Goal: Task Accomplishment & Management: Use online tool/utility

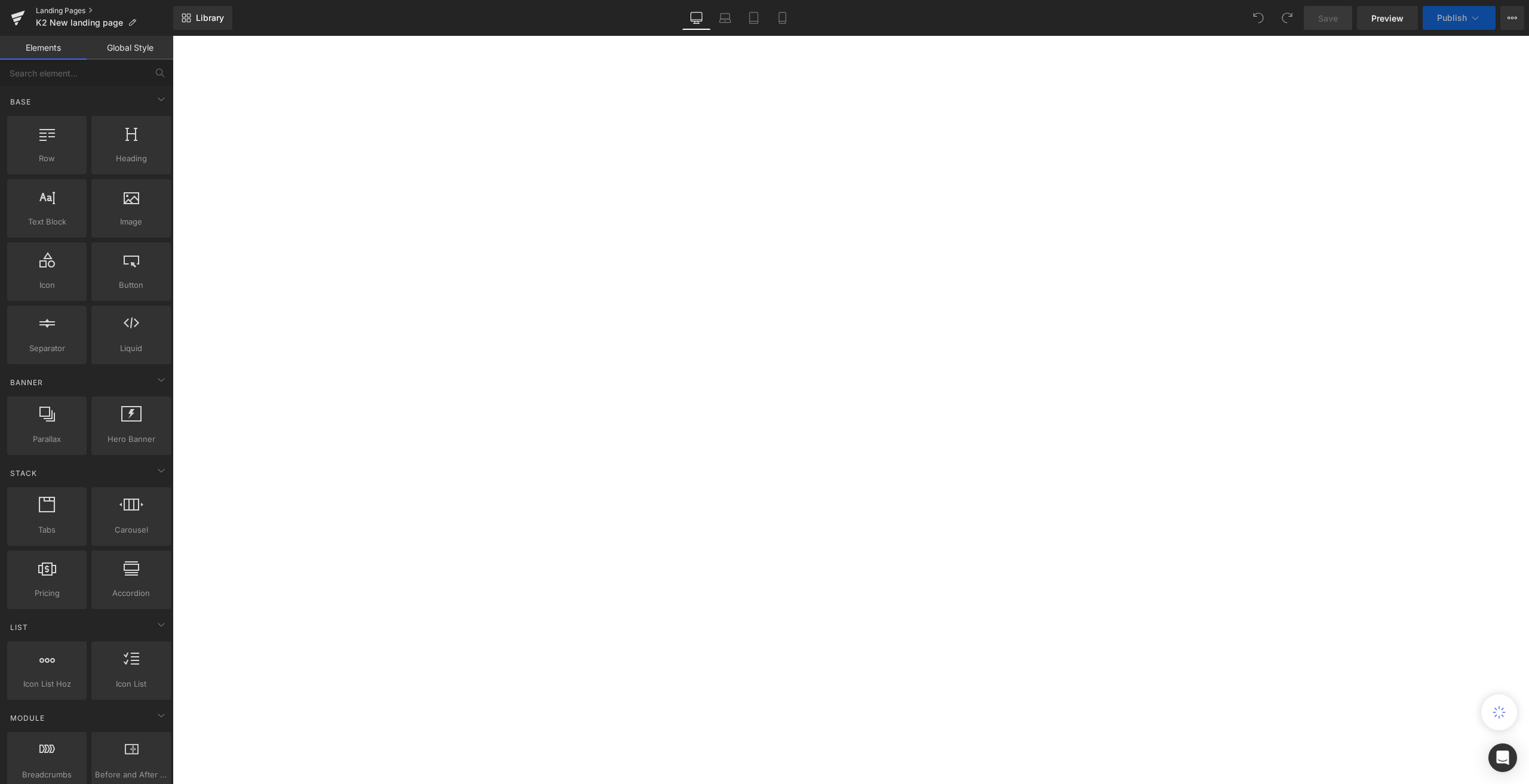
click at [70, 7] on link "Landing Pages" at bounding box center [104, 11] width 137 height 9
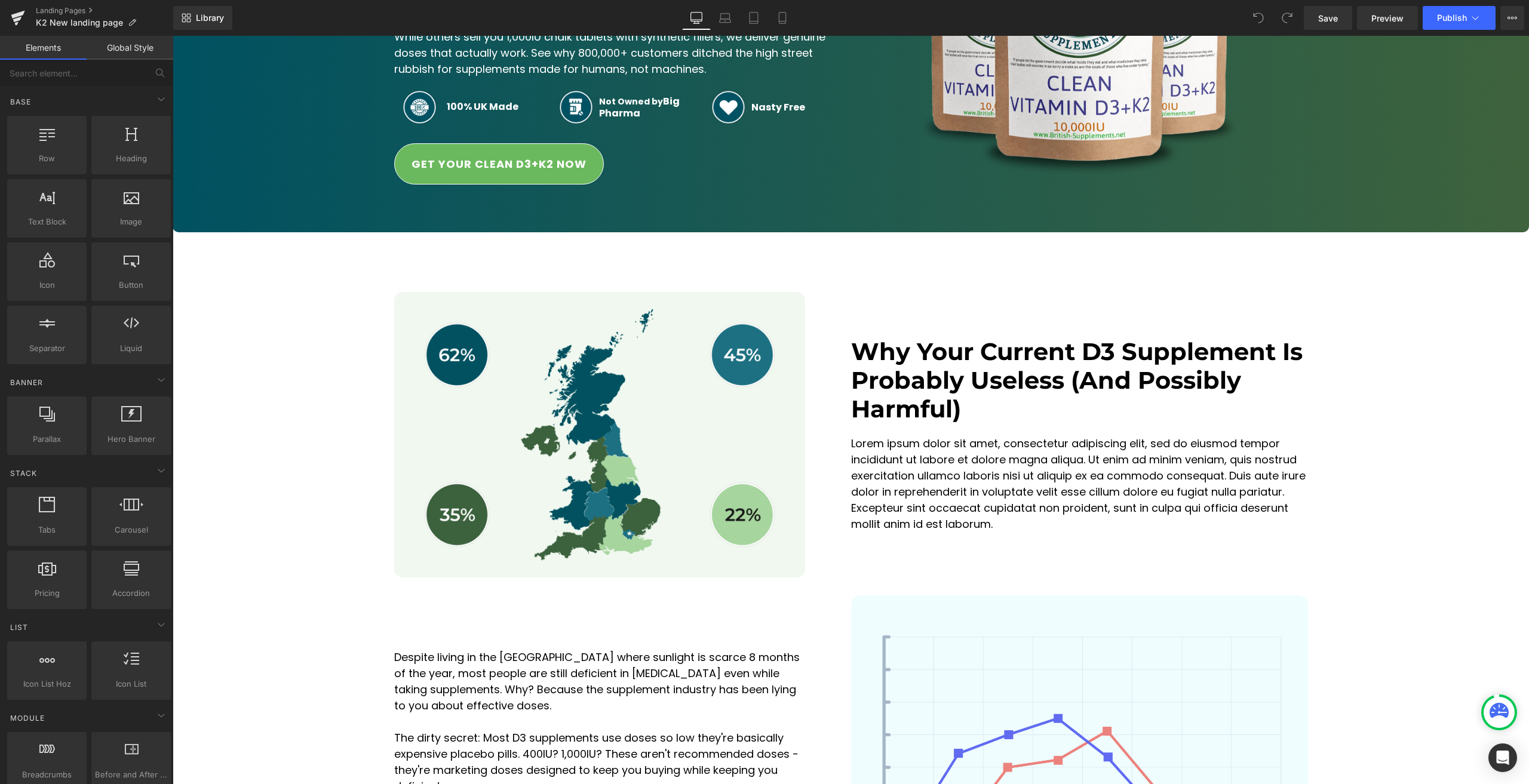
scroll to position [477, 0]
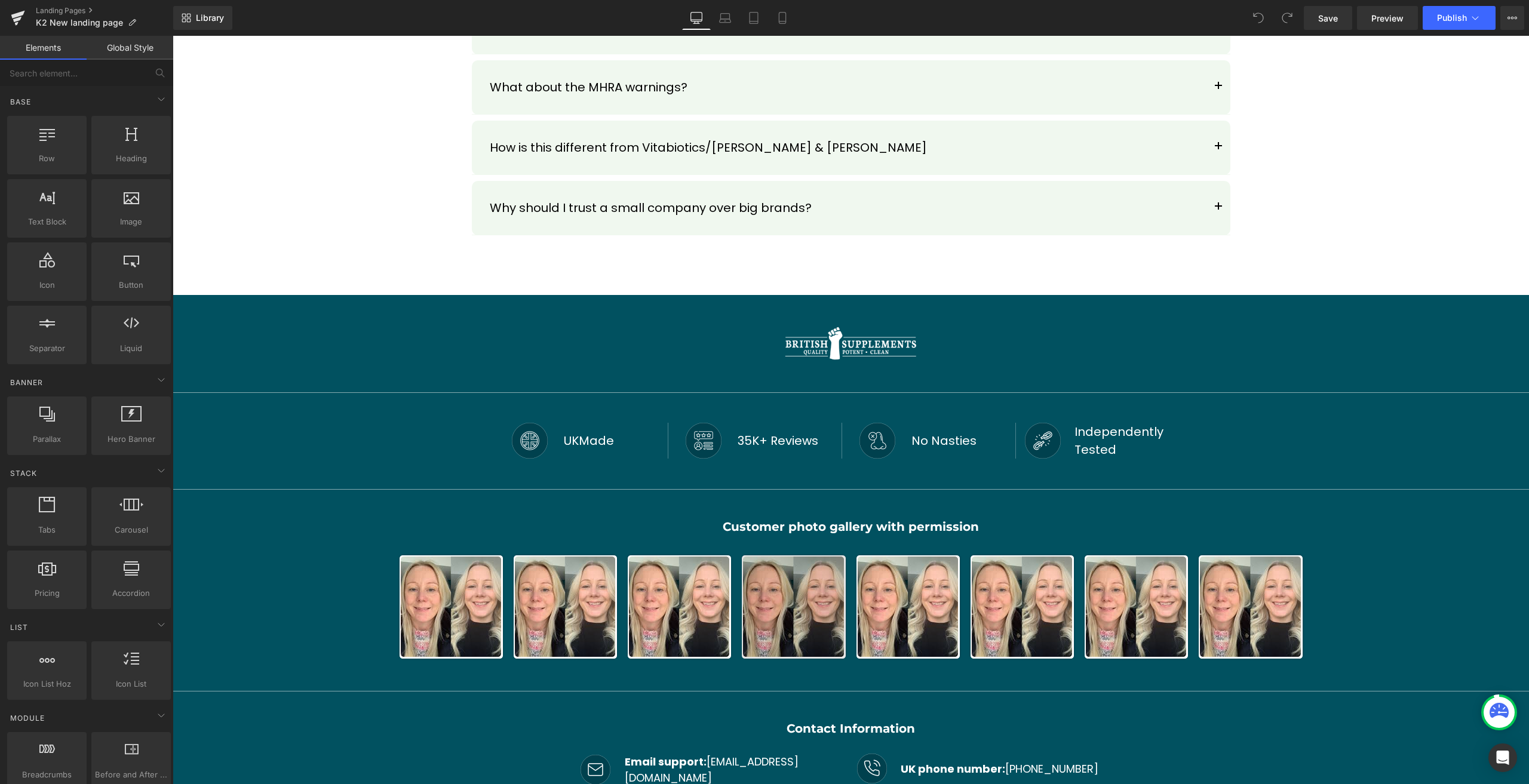
scroll to position [16698, 0]
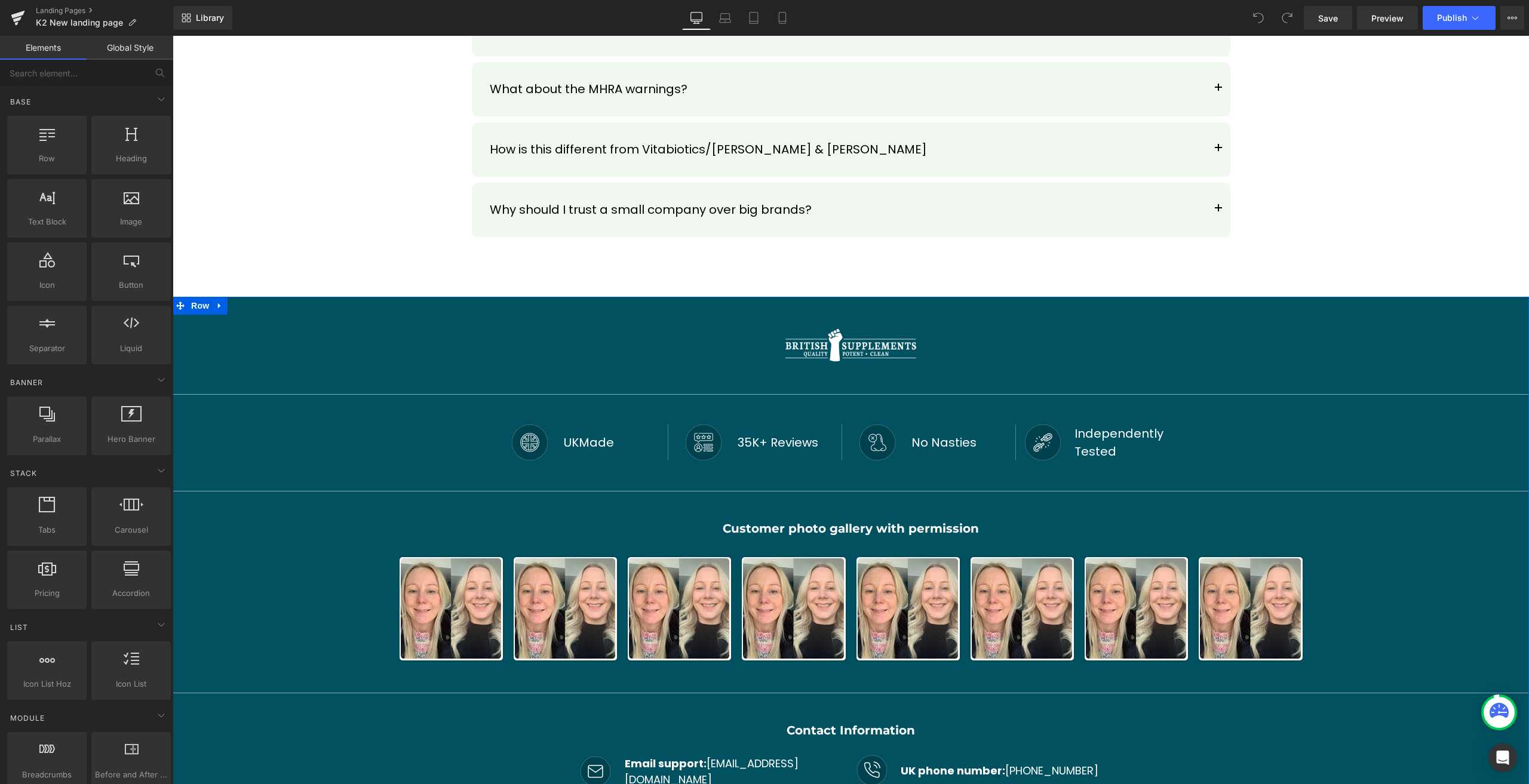
click at [381, 296] on div "Image Row Separator Image UKMade Text Block Row Image 35K+ Reviews Text Block R…" at bounding box center [850, 560] width 1356 height 527
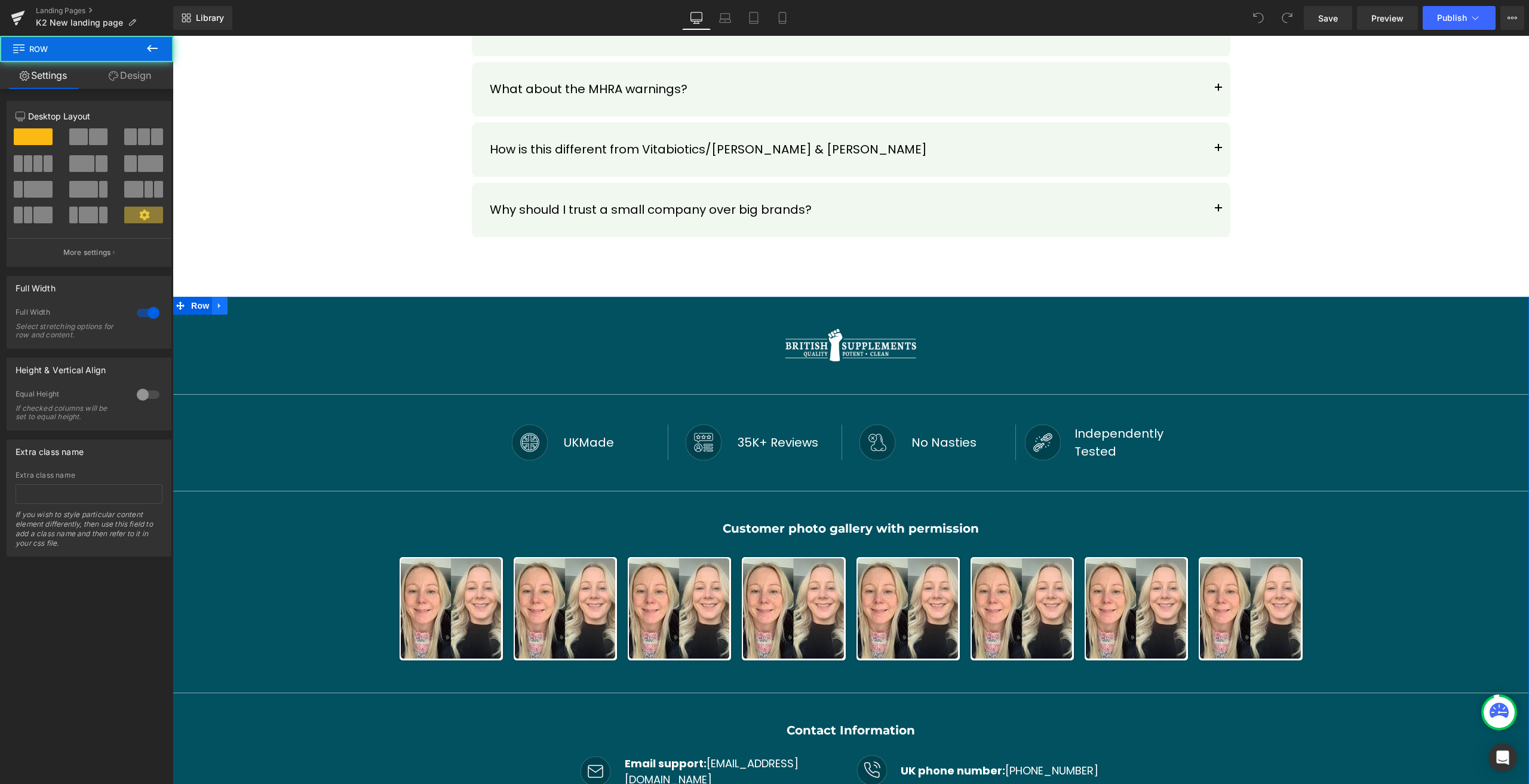
click at [219, 300] on icon at bounding box center [220, 305] width 8 height 9
click at [247, 301] on icon at bounding box center [251, 305] width 8 height 8
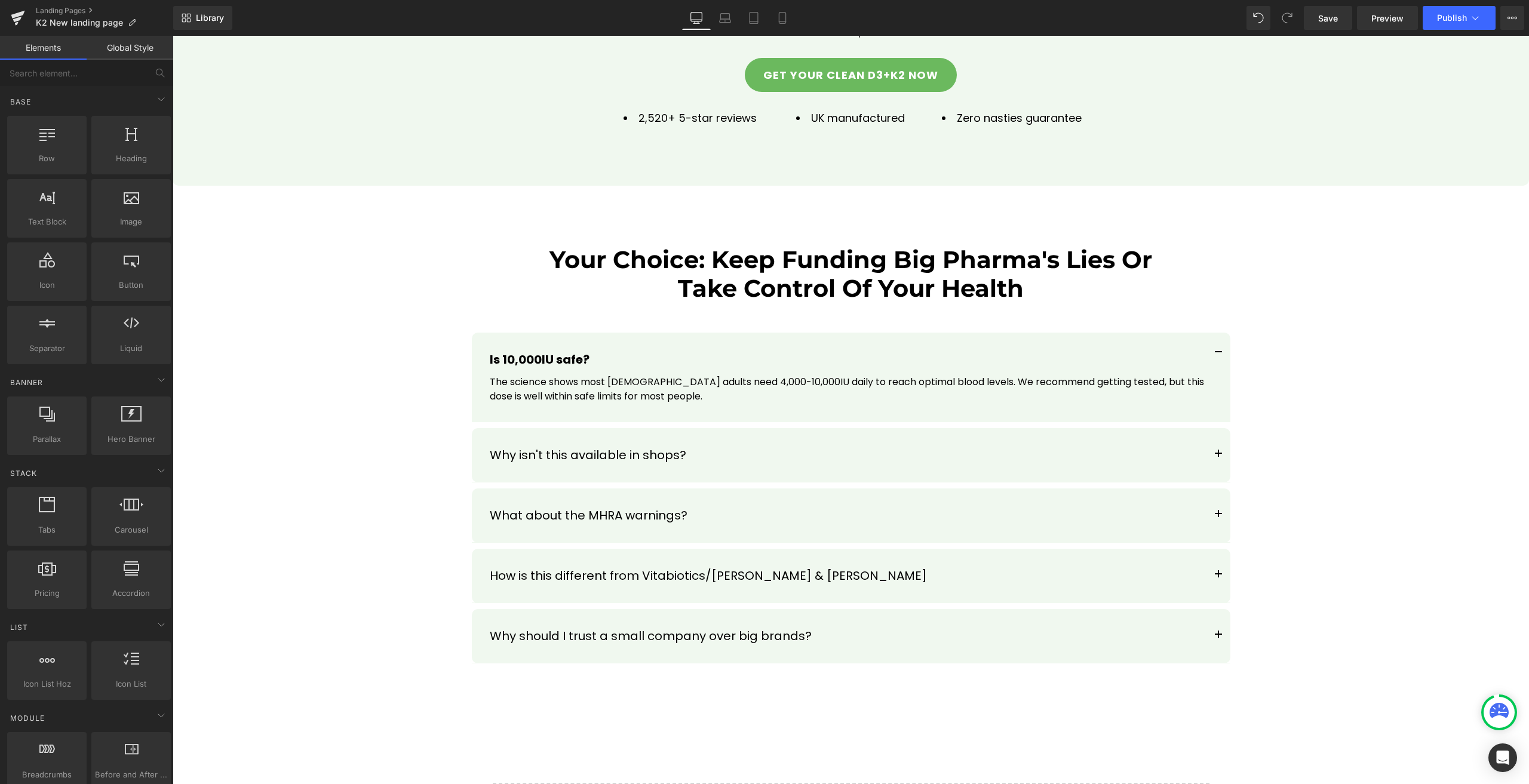
scroll to position [16108, 0]
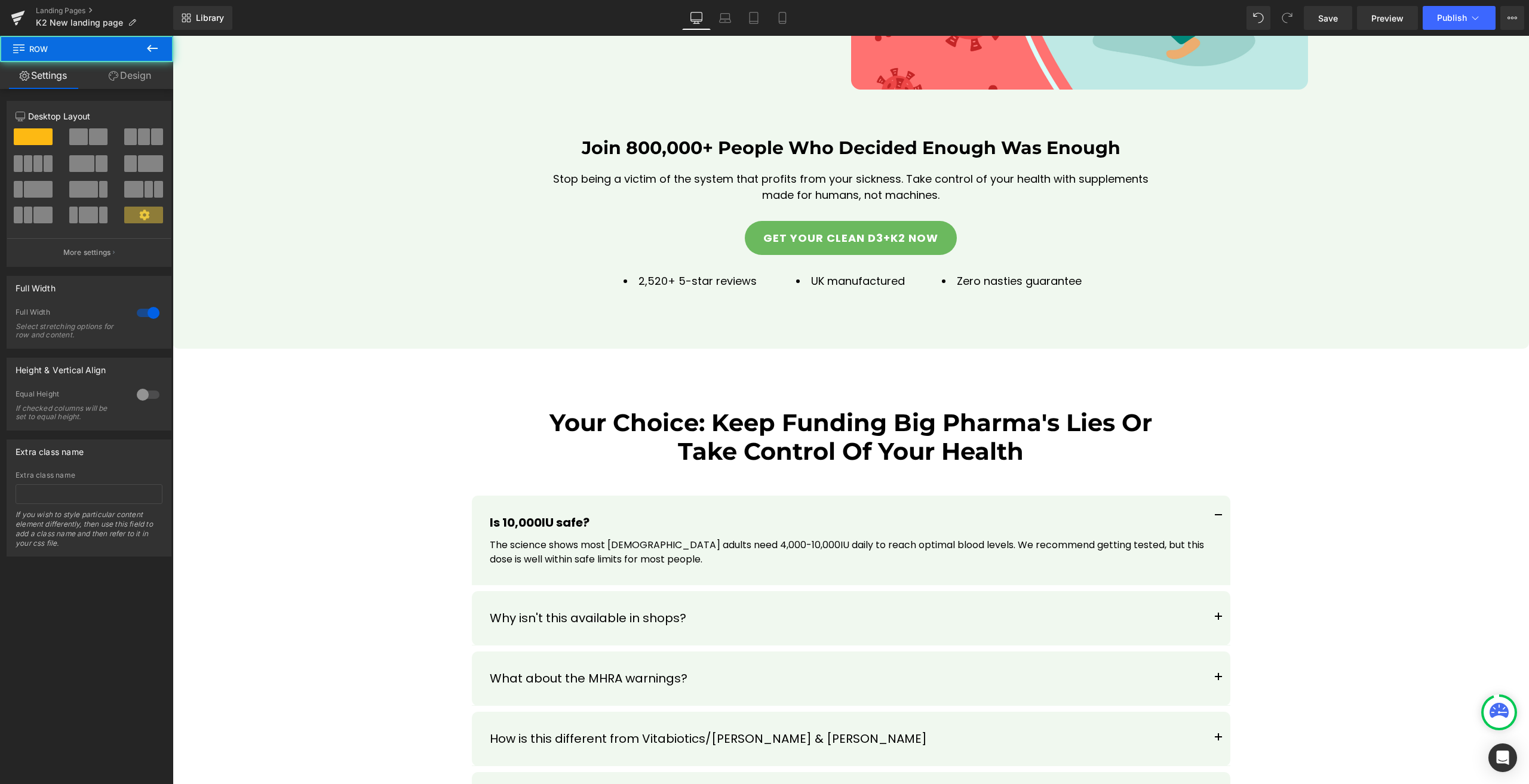
click at [358, 409] on div "Your Choice: Keep Funding Big Pharma's Lies Or Take Control Of Your Health Head…" at bounding box center [850, 617] width 1356 height 418
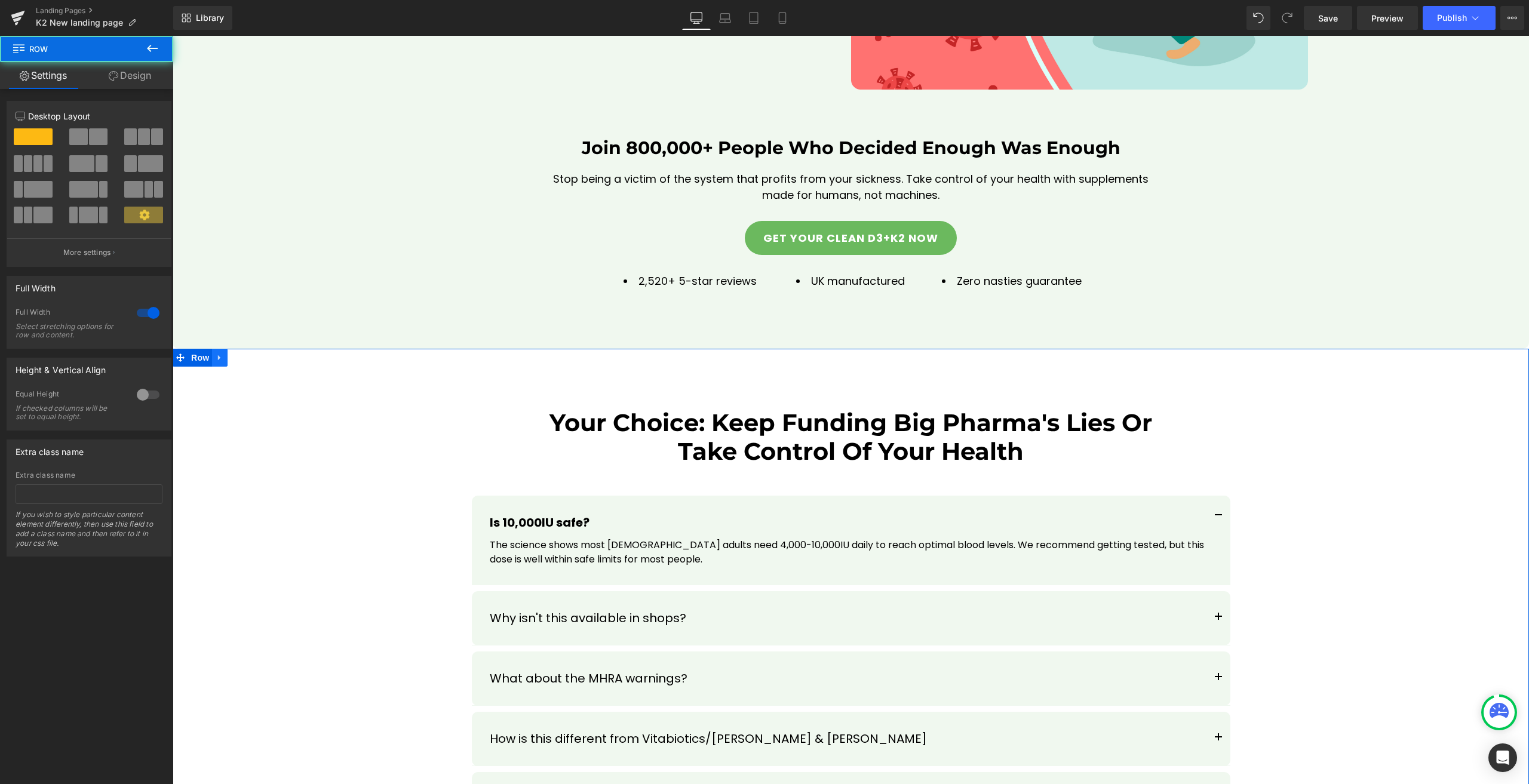
click at [216, 352] on icon at bounding box center [220, 357] width 8 height 9
click at [251, 348] on link at bounding box center [251, 357] width 16 height 18
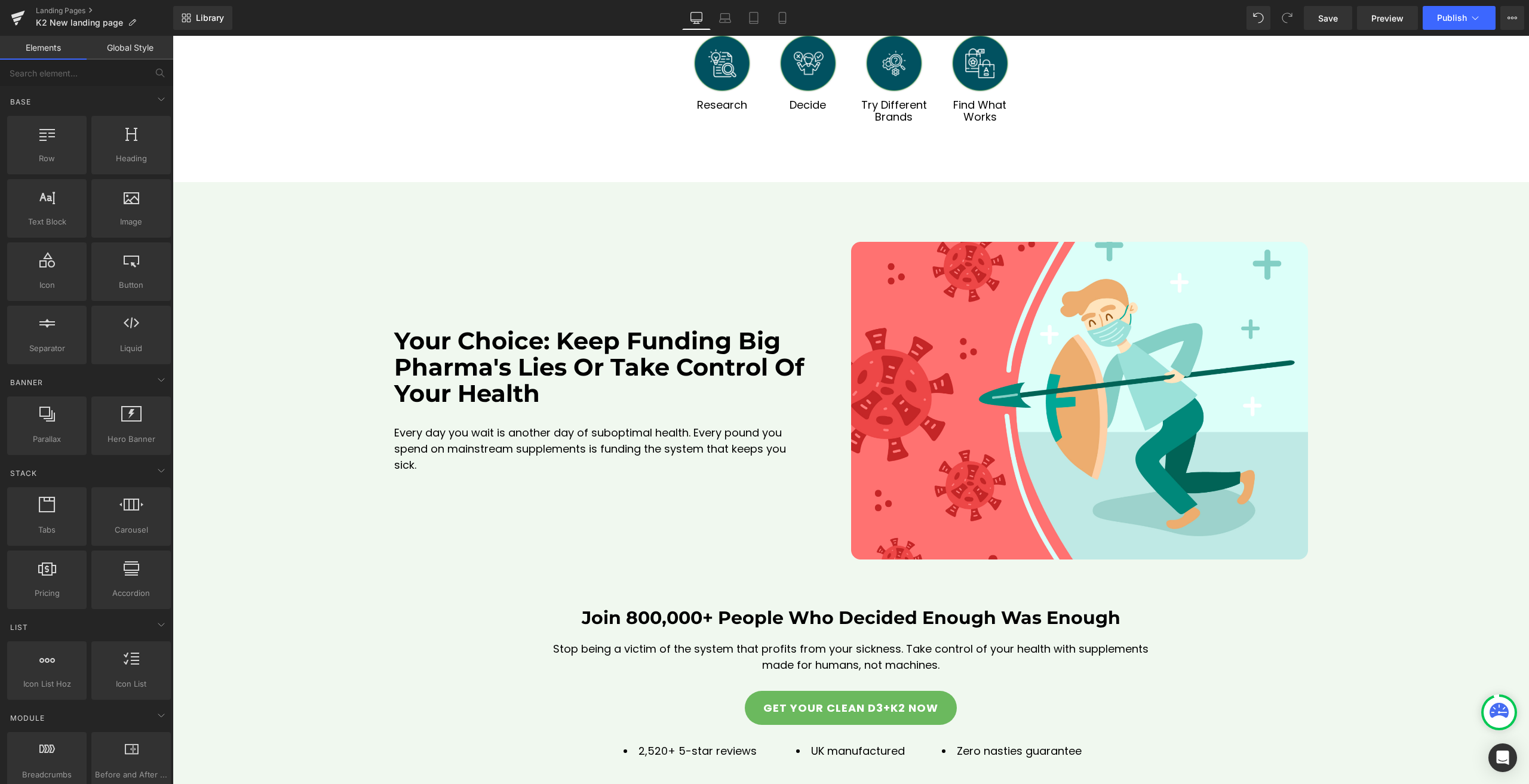
scroll to position [15446, 0]
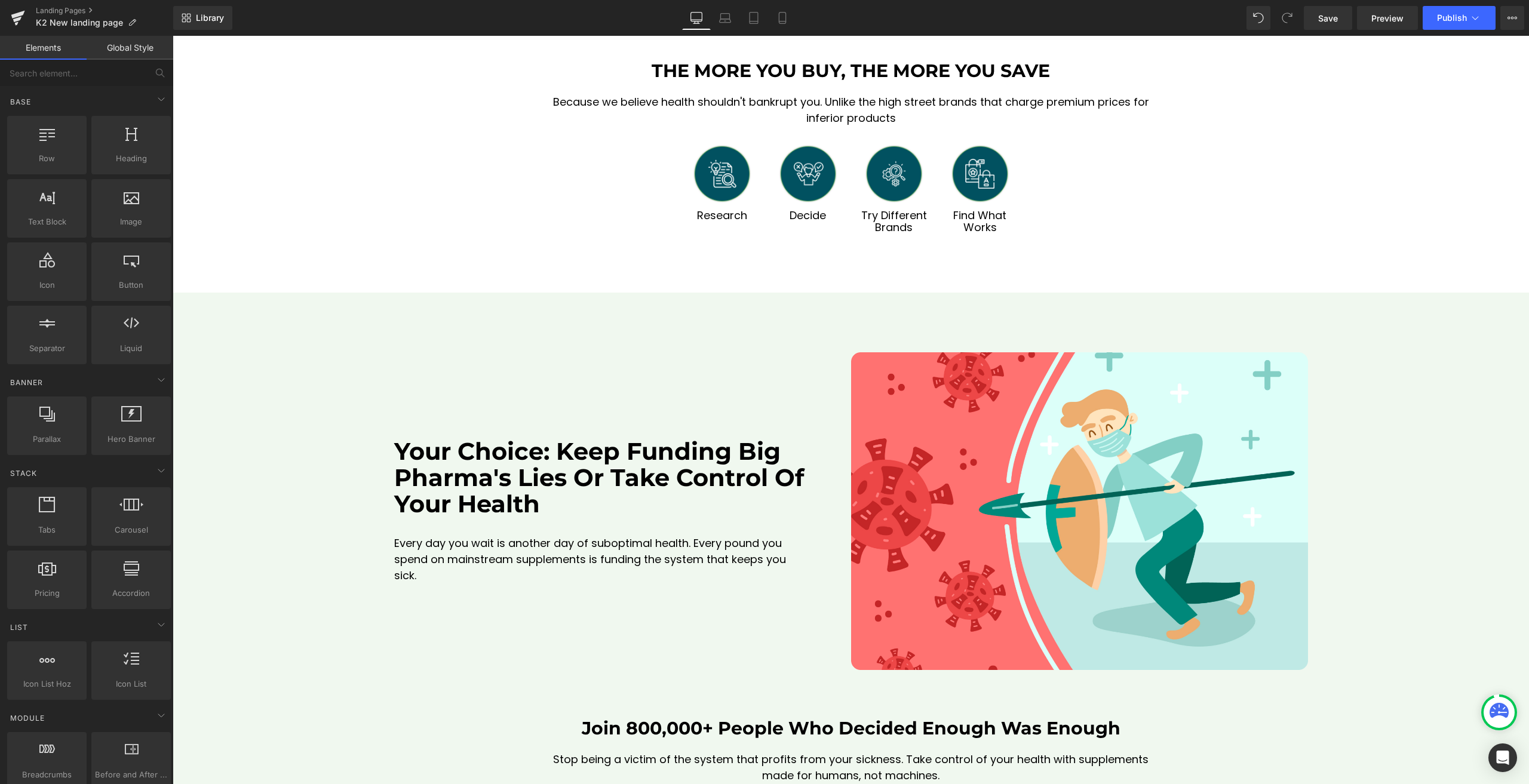
click at [301, 352] on div "Your Choice: Keep Funding Big Pharma's Lies Or Take Control Of Your Health Head…" at bounding box center [850, 610] width 1356 height 517
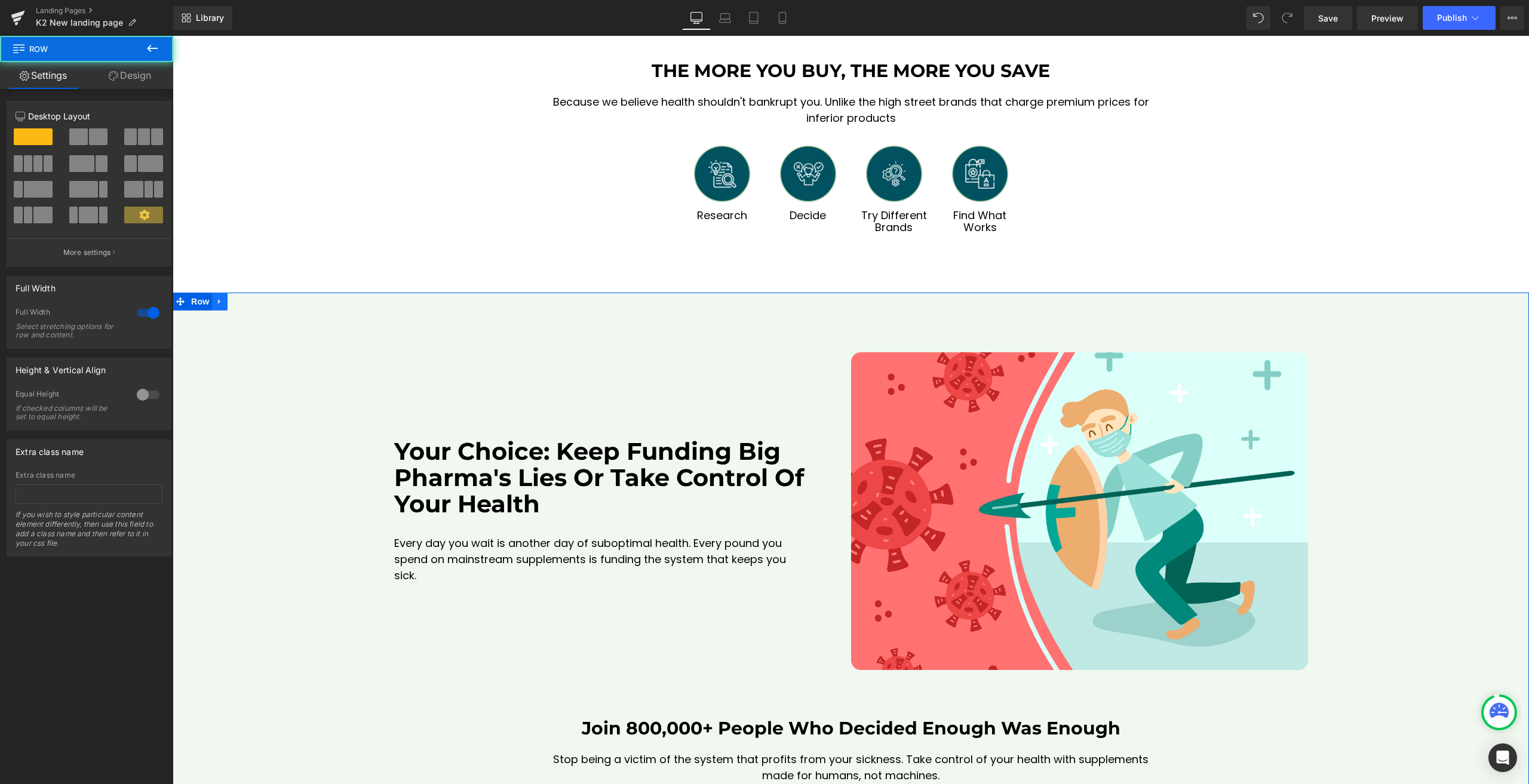
click at [216, 297] on icon at bounding box center [220, 301] width 8 height 9
click at [249, 297] on icon at bounding box center [251, 301] width 8 height 8
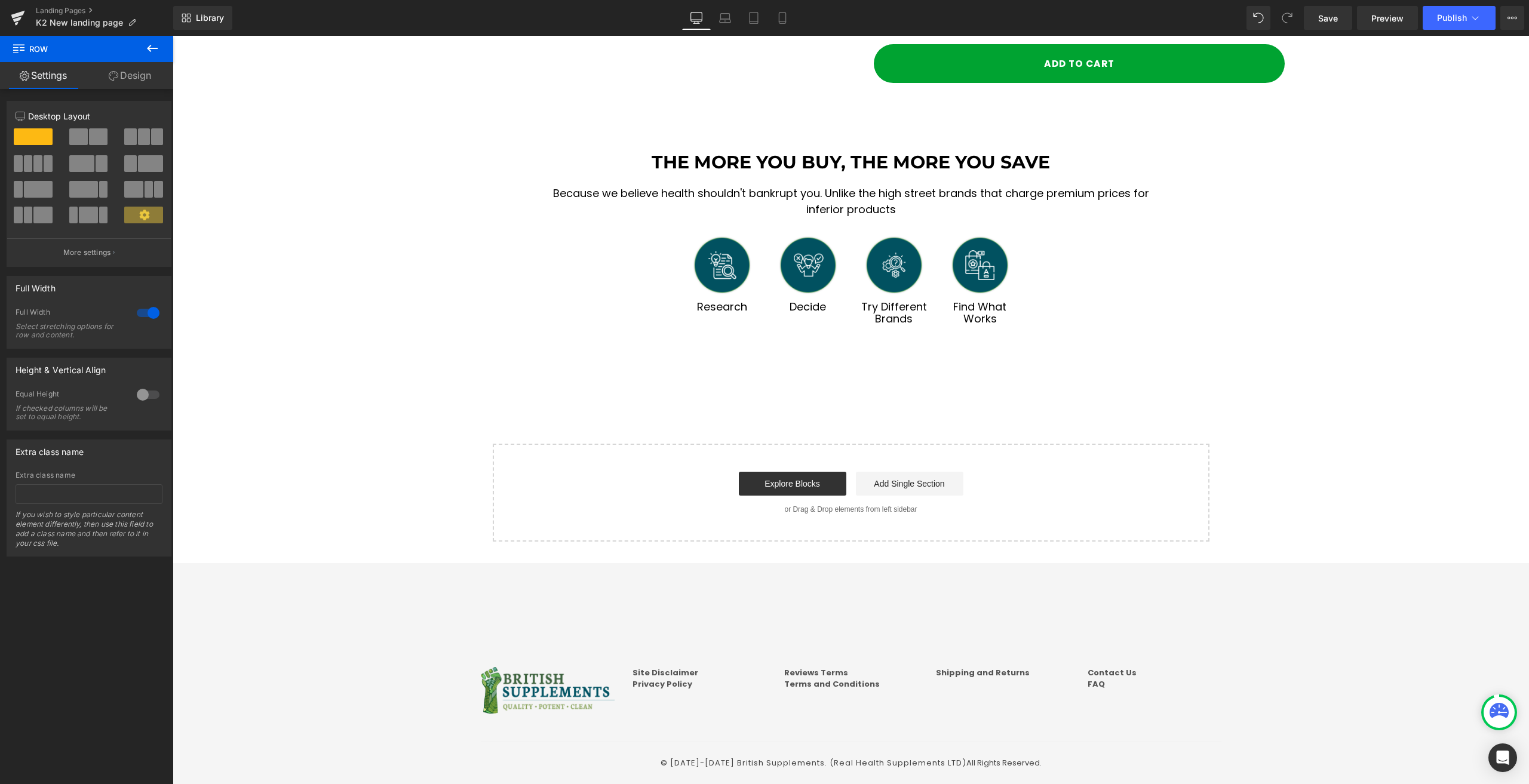
scroll to position [14841, 0]
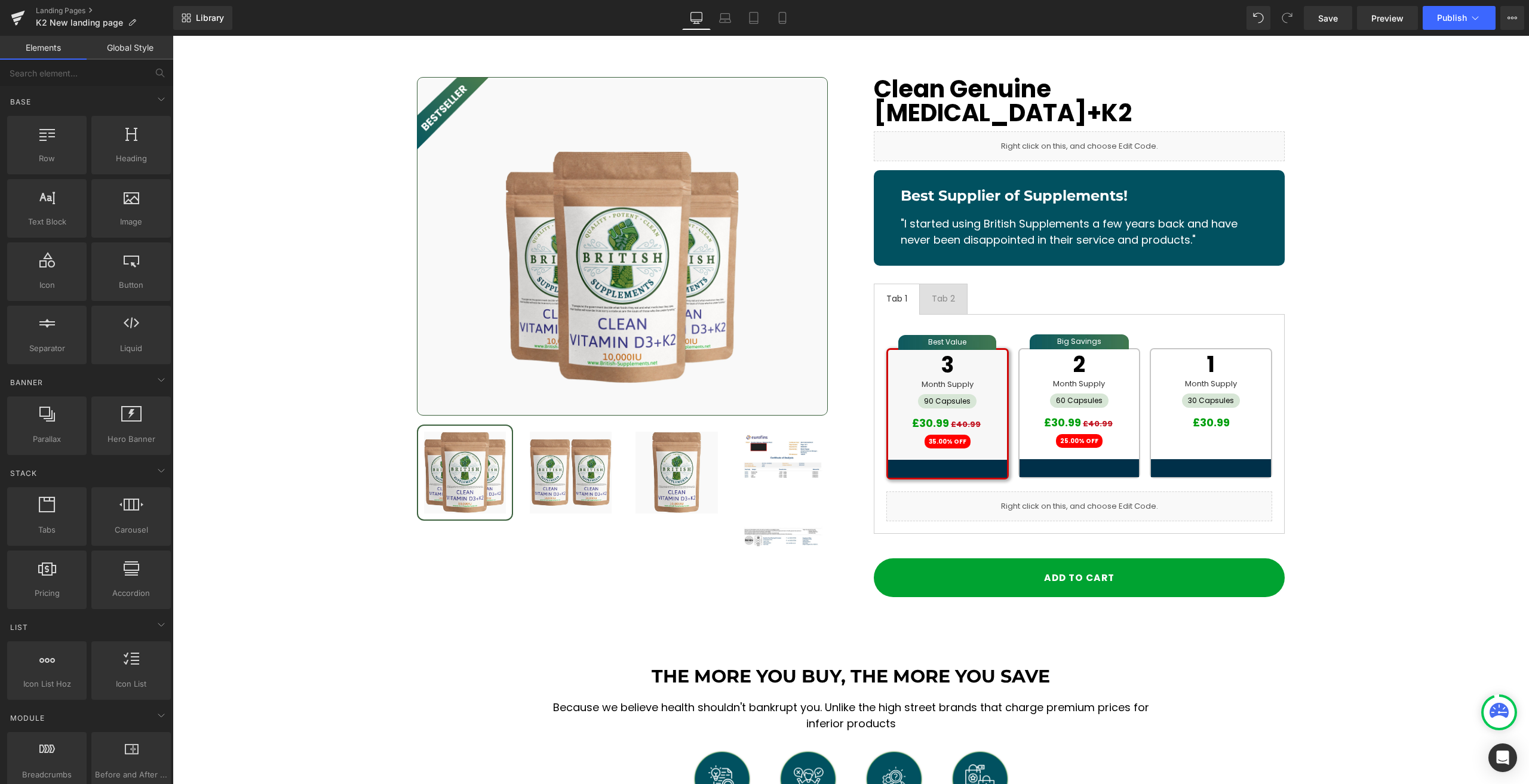
click at [251, 260] on div "Image BEST SELLER (P) Image Row" at bounding box center [850, 341] width 1356 height 529
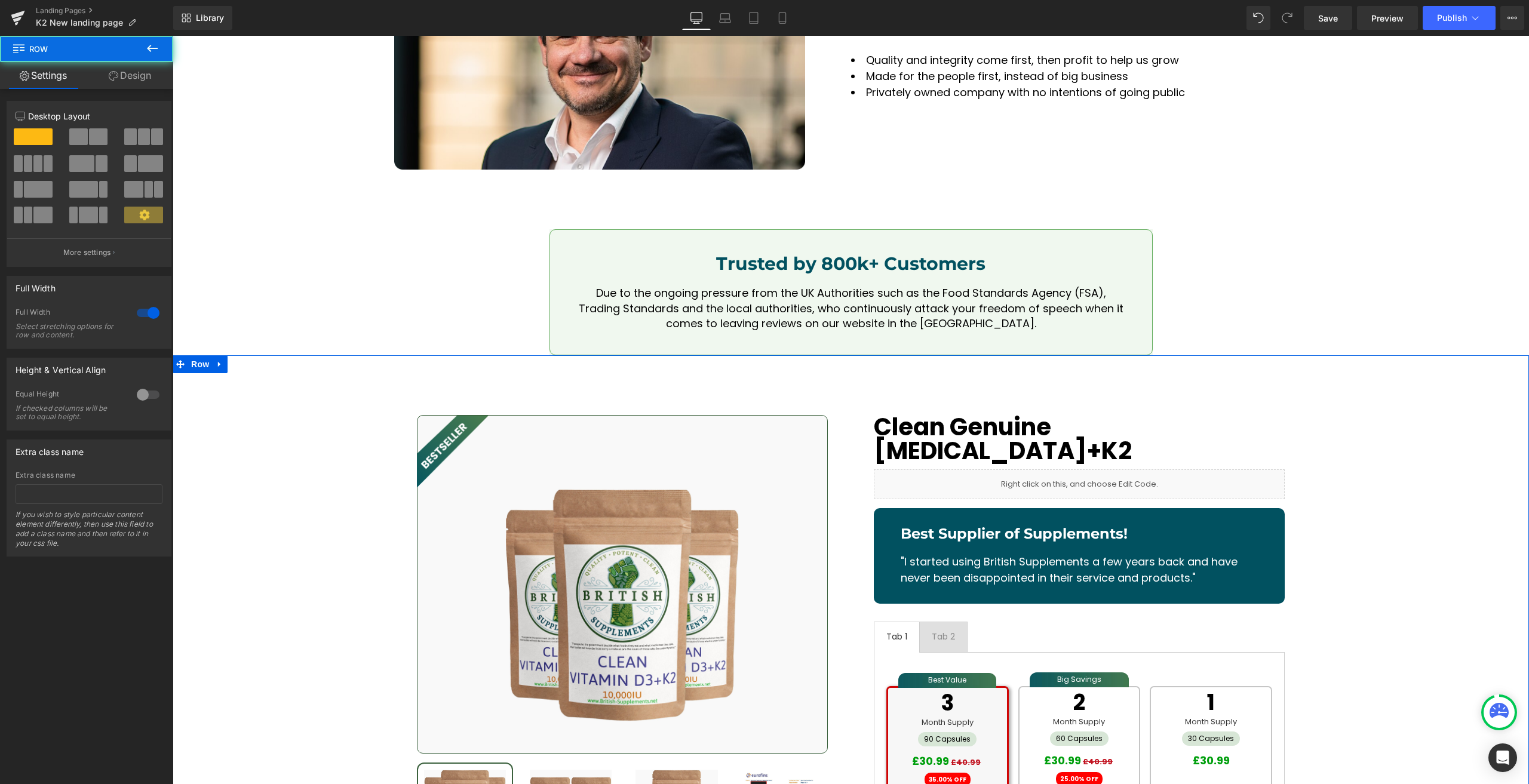
scroll to position [14483, 0]
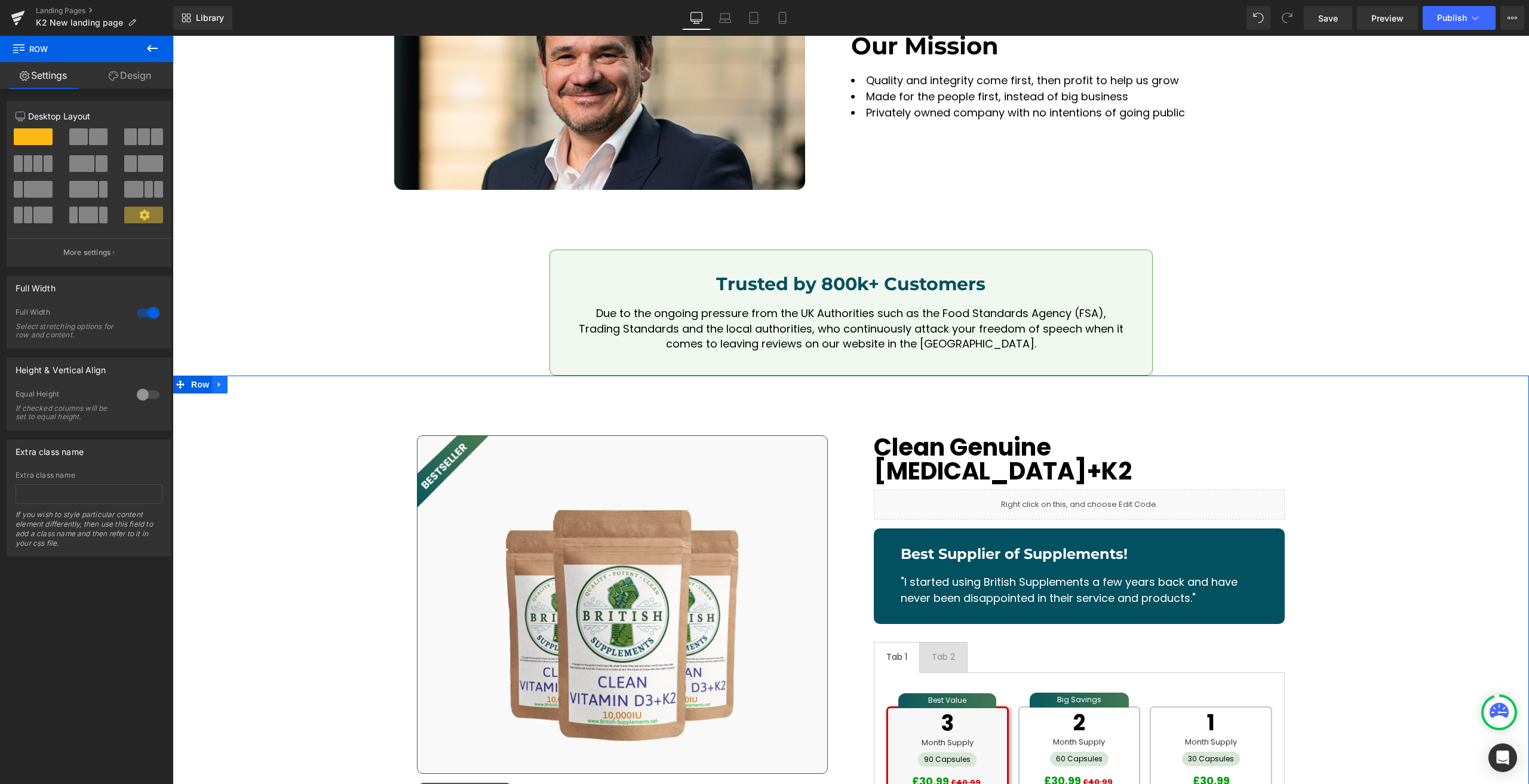
click at [218, 380] on icon at bounding box center [220, 384] width 8 height 9
click at [249, 380] on icon at bounding box center [251, 384] width 8 height 8
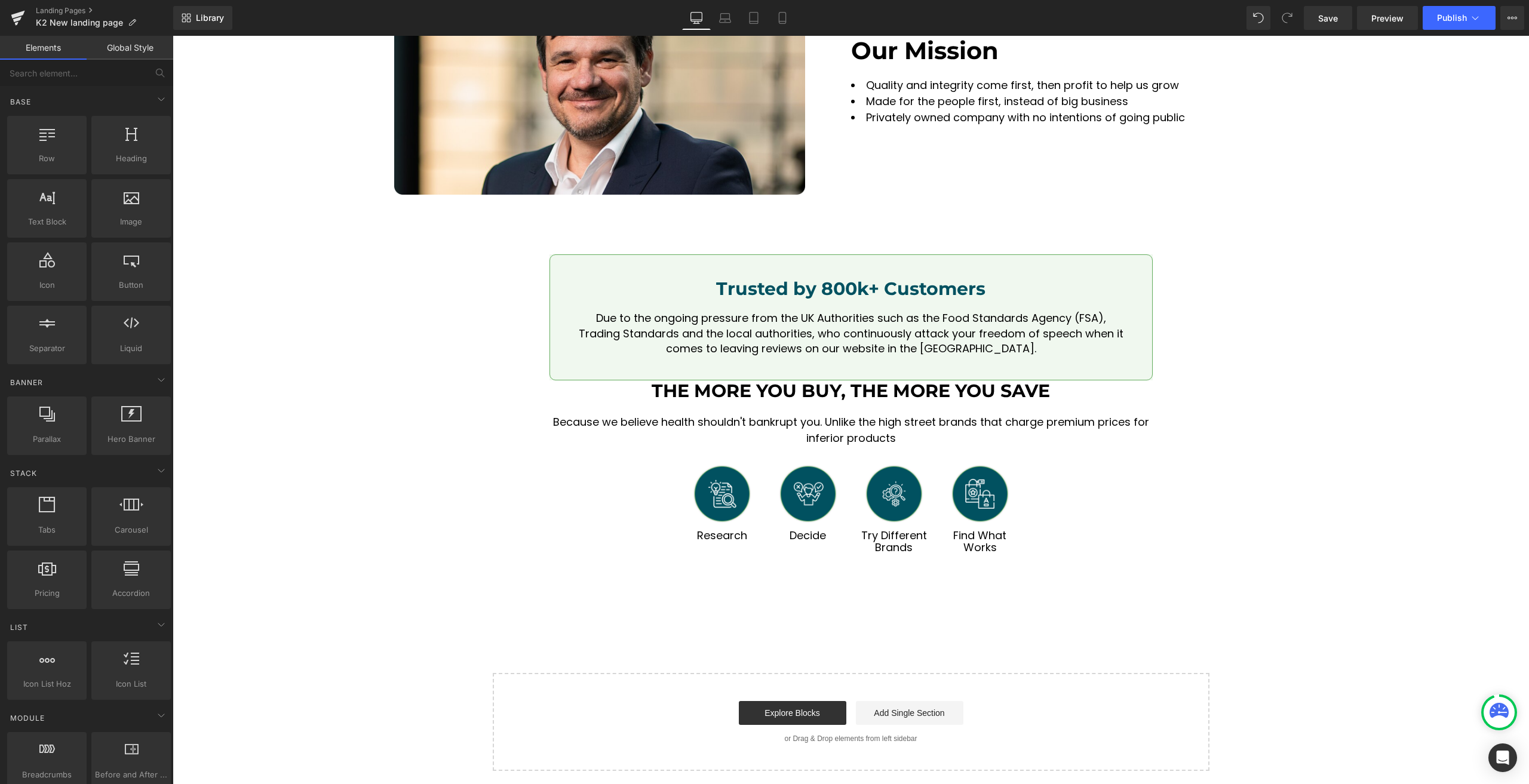
scroll to position [14380, 0]
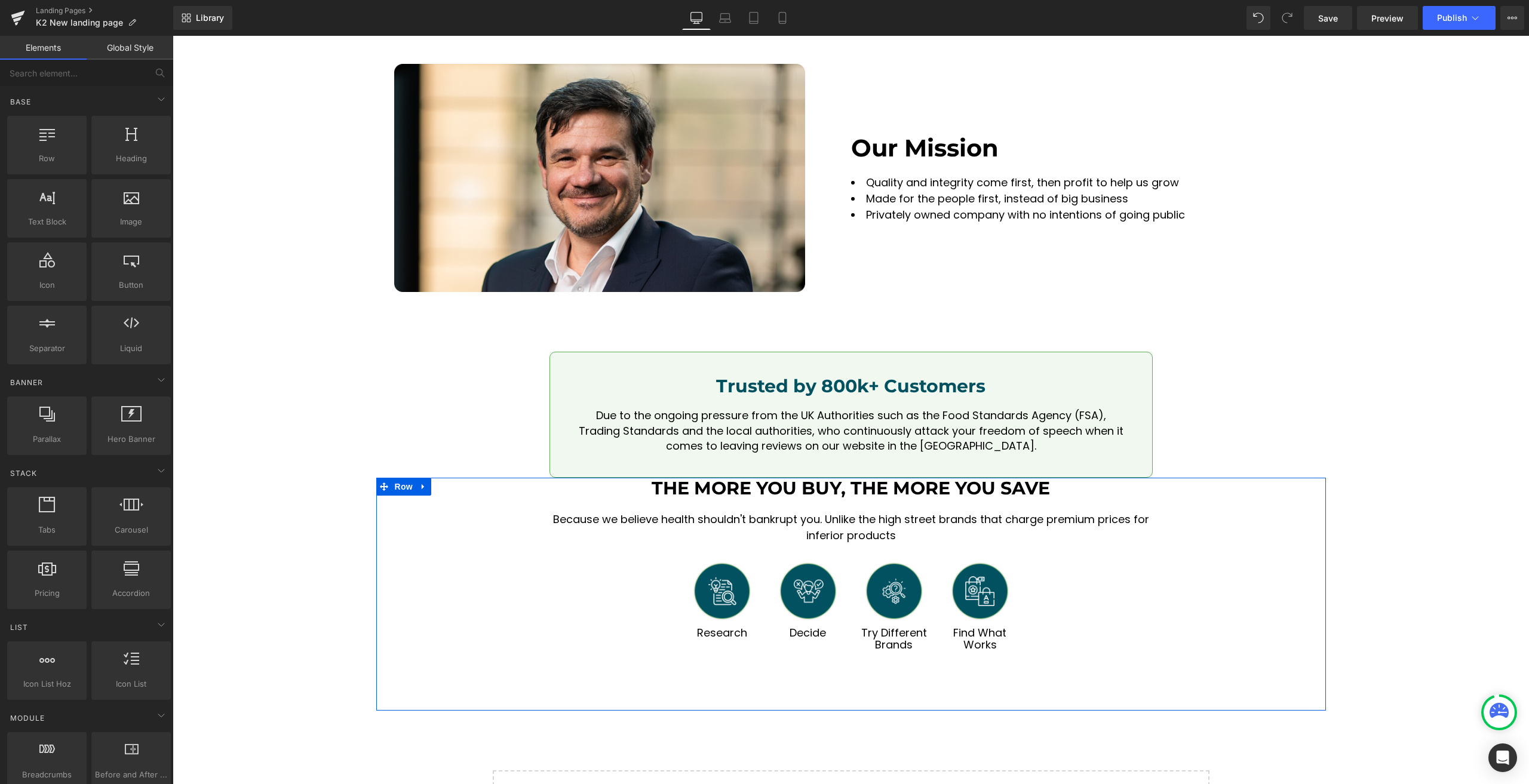
click at [436, 477] on div "The More You Buy, The More You Save Heading Because we believe health shouldn't…" at bounding box center [851, 594] width 913 height 233
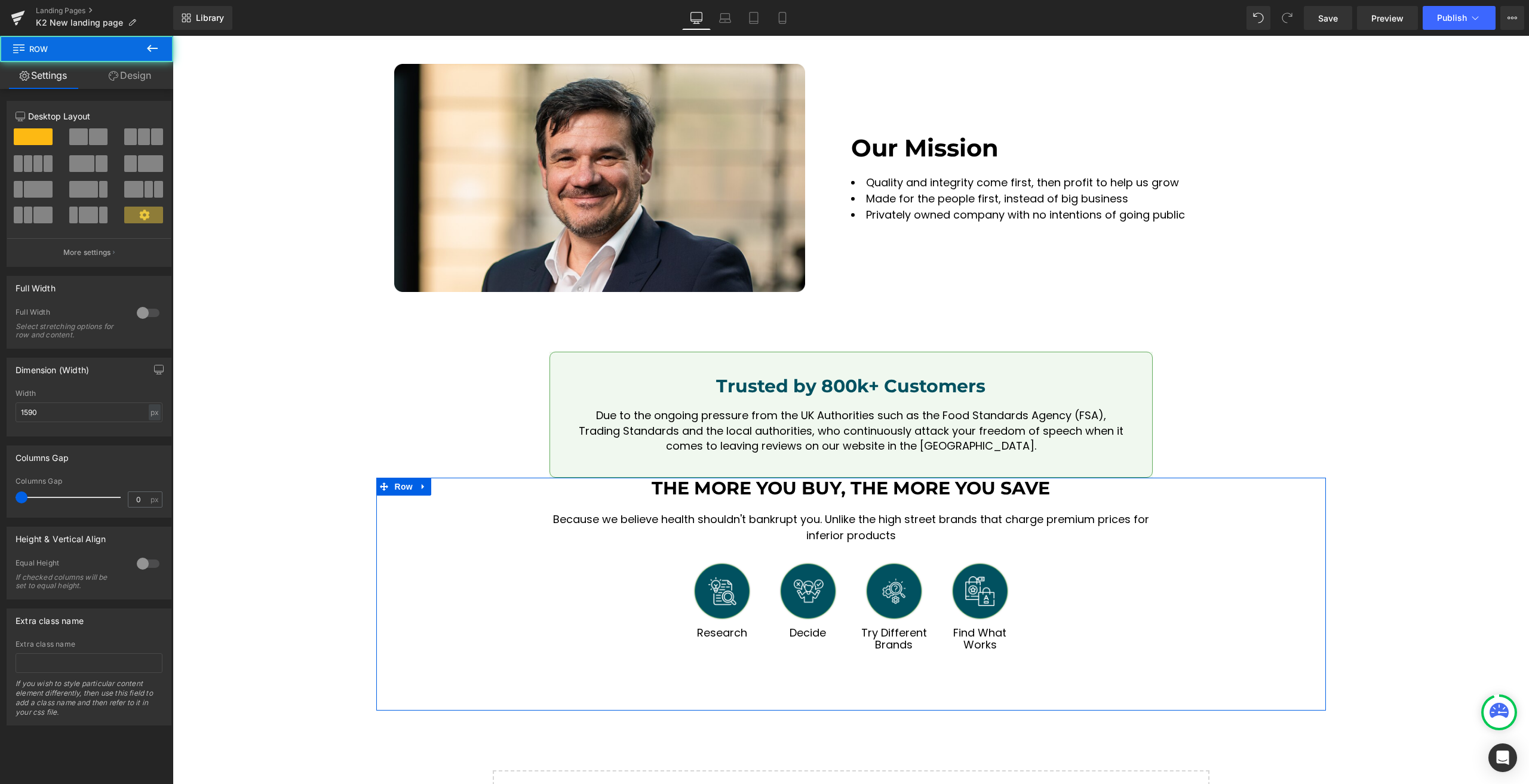
scroll to position [14261, 0]
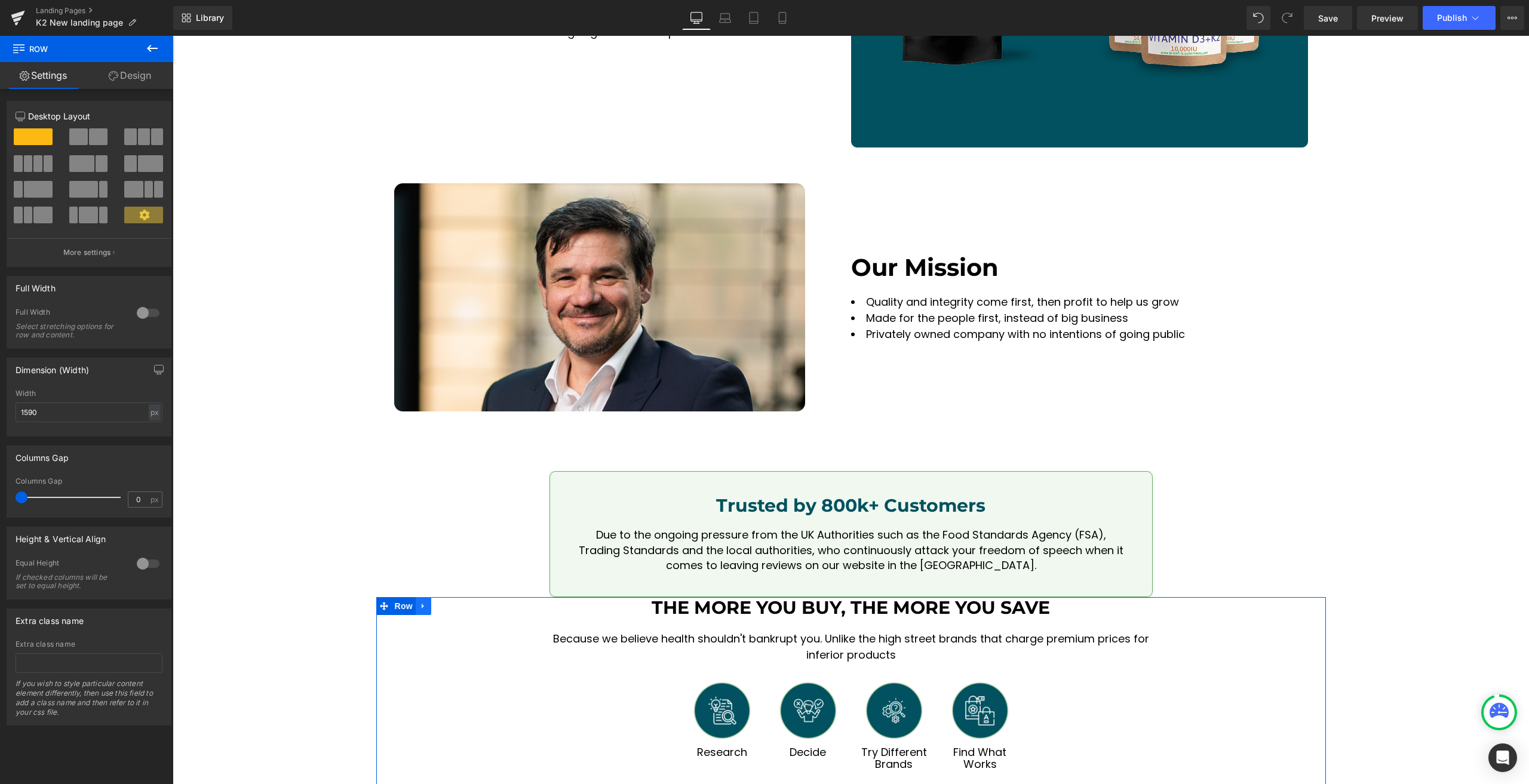
click at [424, 597] on link at bounding box center [423, 606] width 16 height 18
click at [450, 602] on icon at bounding box center [454, 606] width 8 height 8
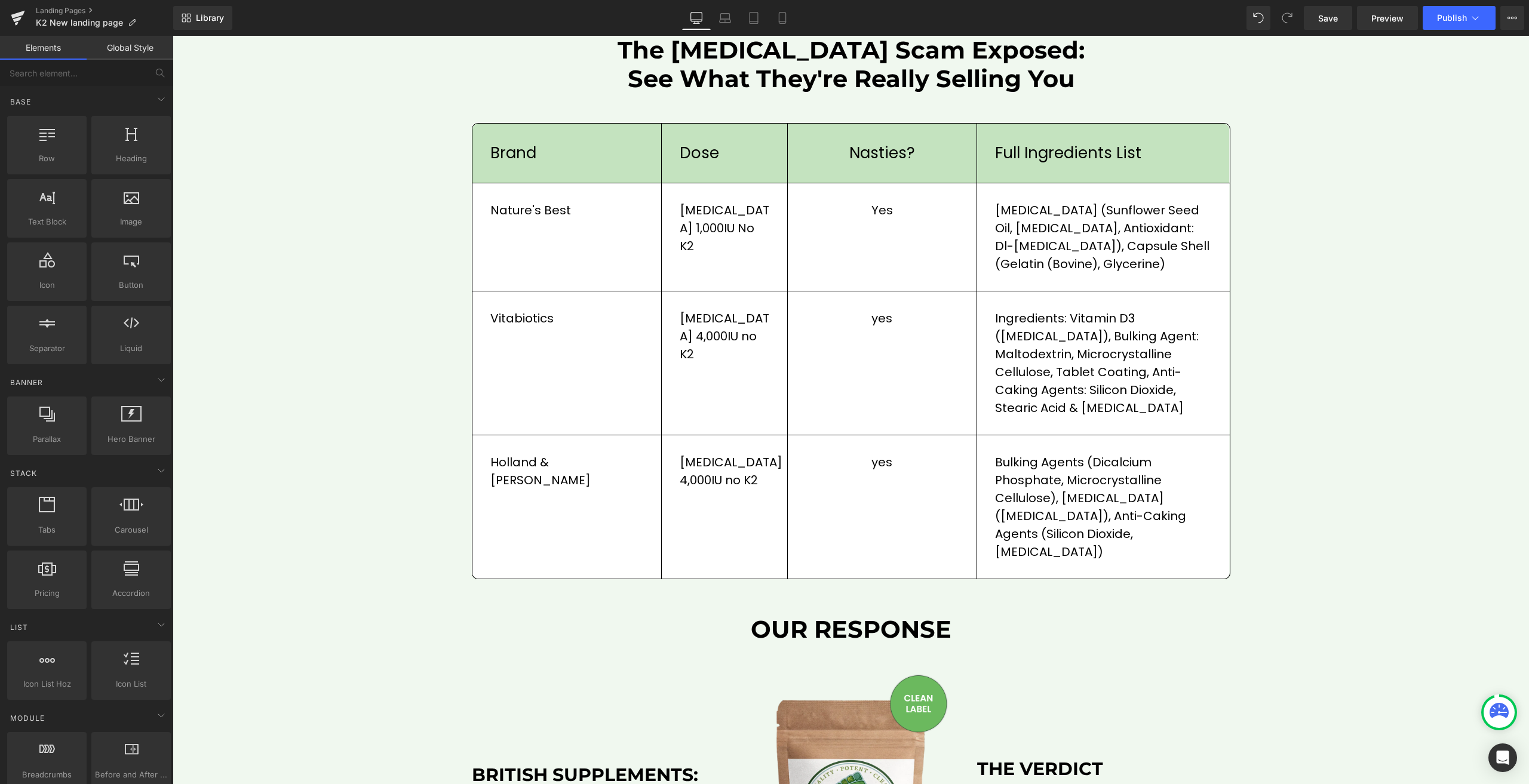
scroll to position [1134, 0]
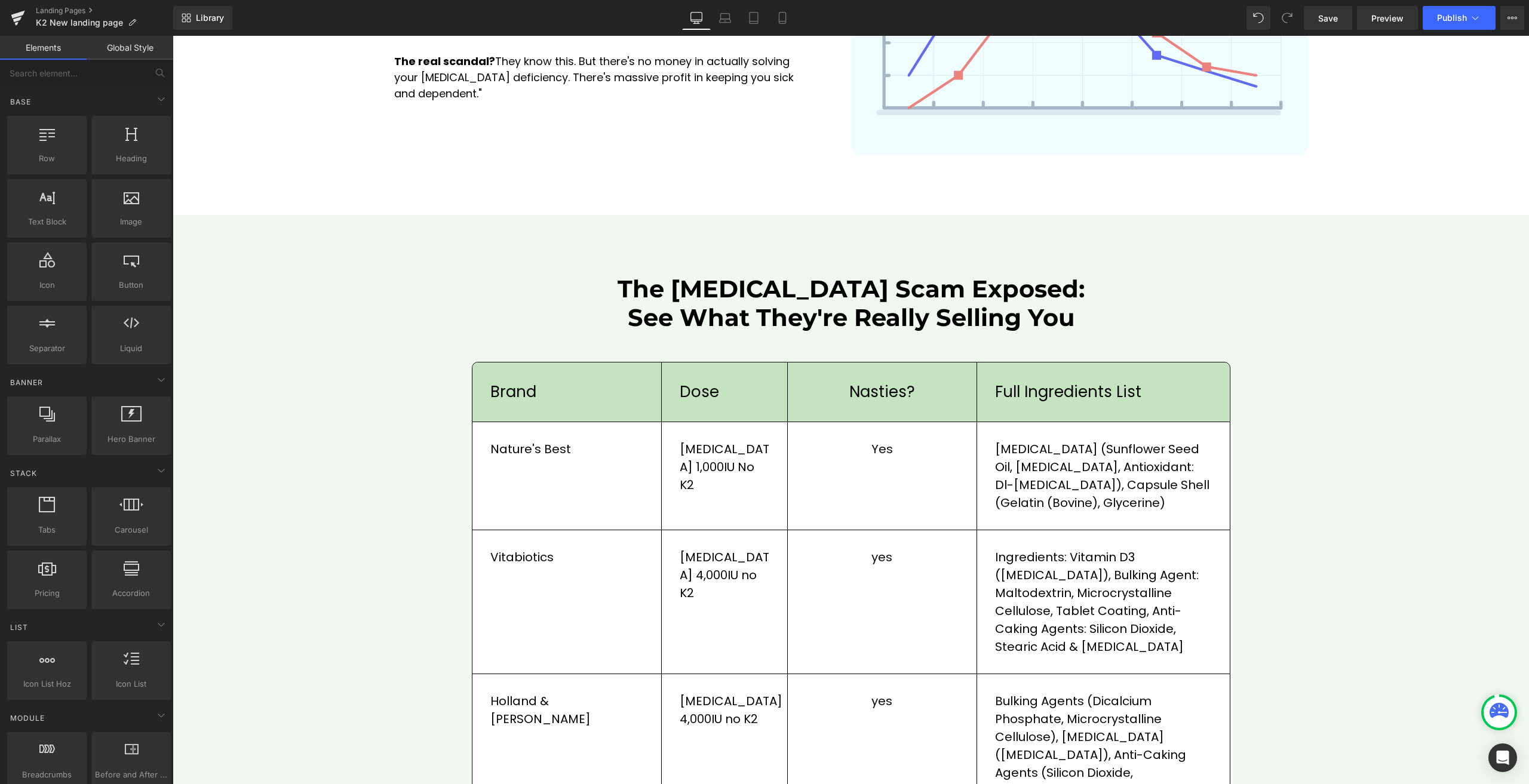
click at [727, 467] on div "Vitamin D3 1,000IU no K2 Text Block Row" at bounding box center [724, 475] width 126 height 107
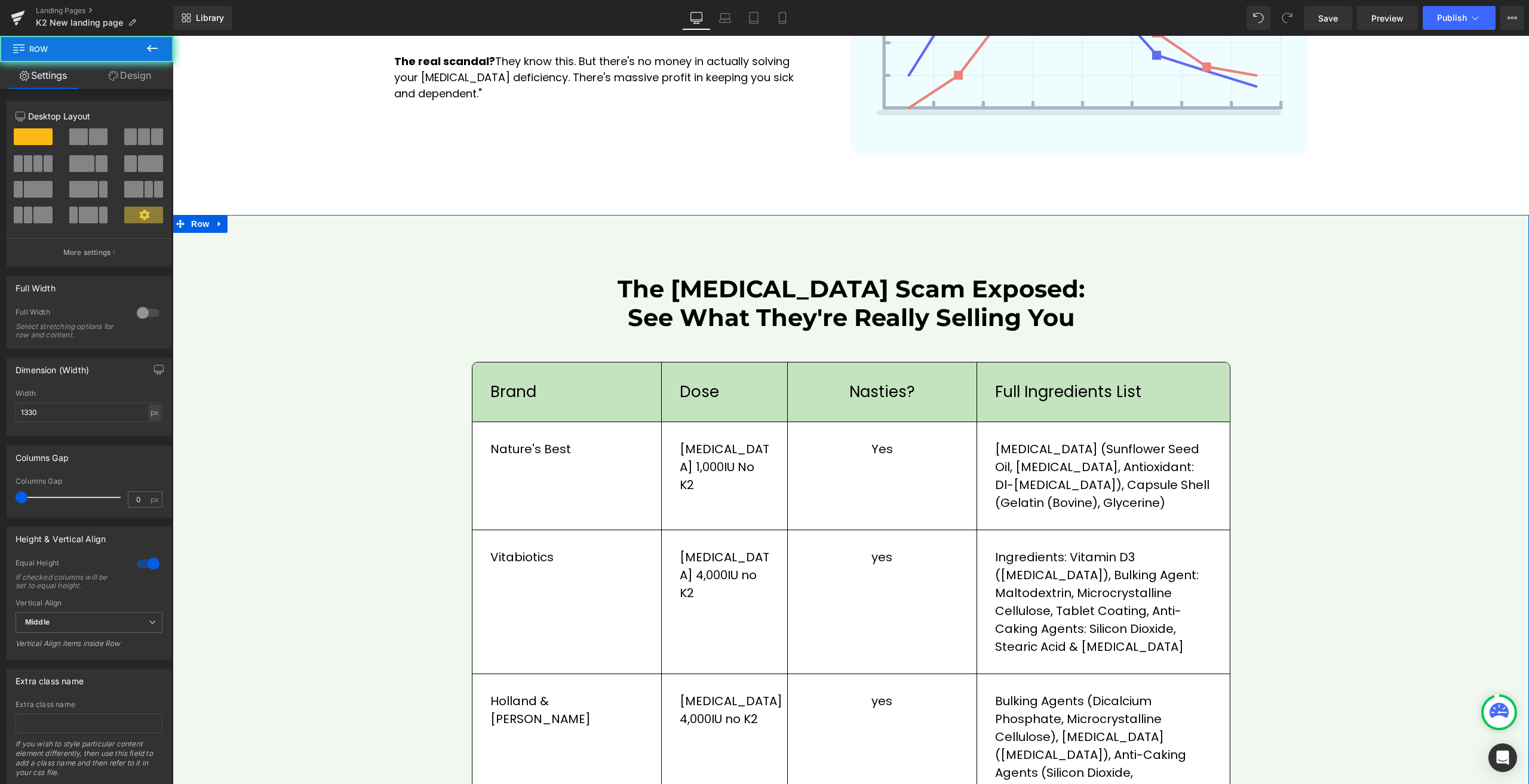
click at [472, 277] on div "The Vitamin D Scam Exposed: See What They're Really Selling You Heading Row bra…" at bounding box center [851, 546] width 759 height 543
click at [217, 219] on icon at bounding box center [220, 224] width 8 height 9
click at [247, 219] on icon at bounding box center [251, 224] width 8 height 8
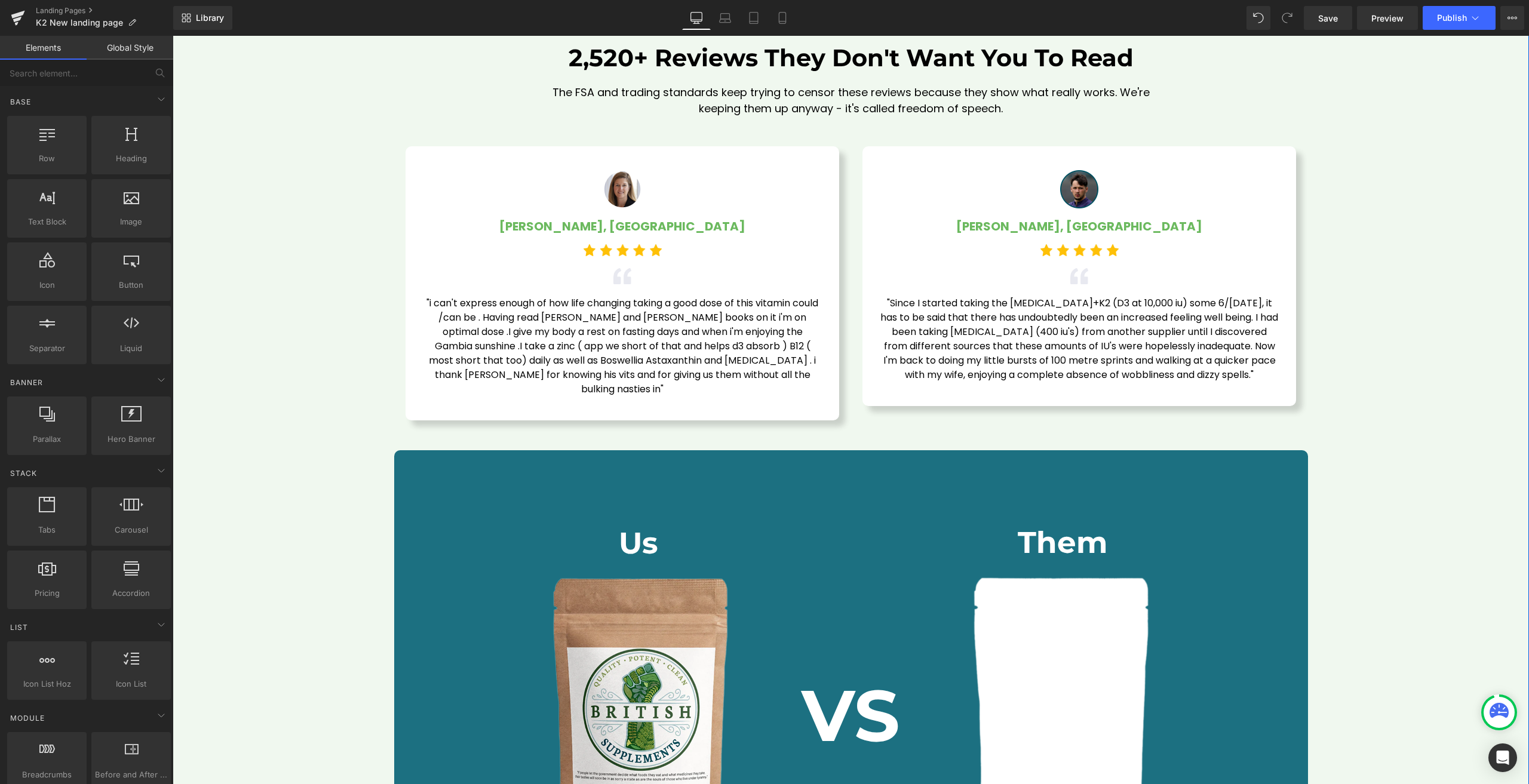
scroll to position [2029, 0]
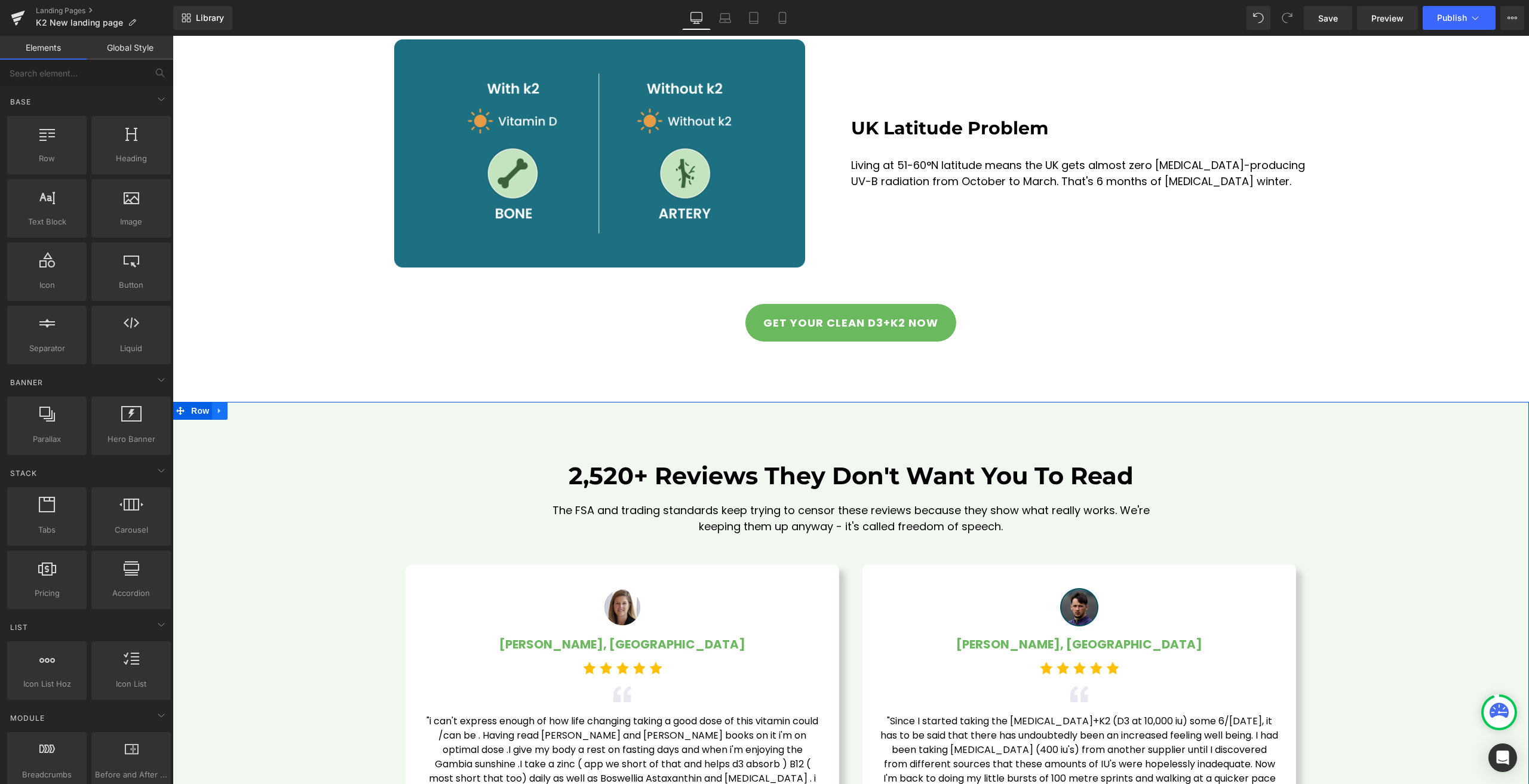
click at [216, 407] on icon at bounding box center [220, 411] width 8 height 9
drag, startPoint x: 249, startPoint y: 389, endPoint x: 498, endPoint y: 278, distance: 272.6
click at [249, 407] on icon at bounding box center [251, 411] width 8 height 8
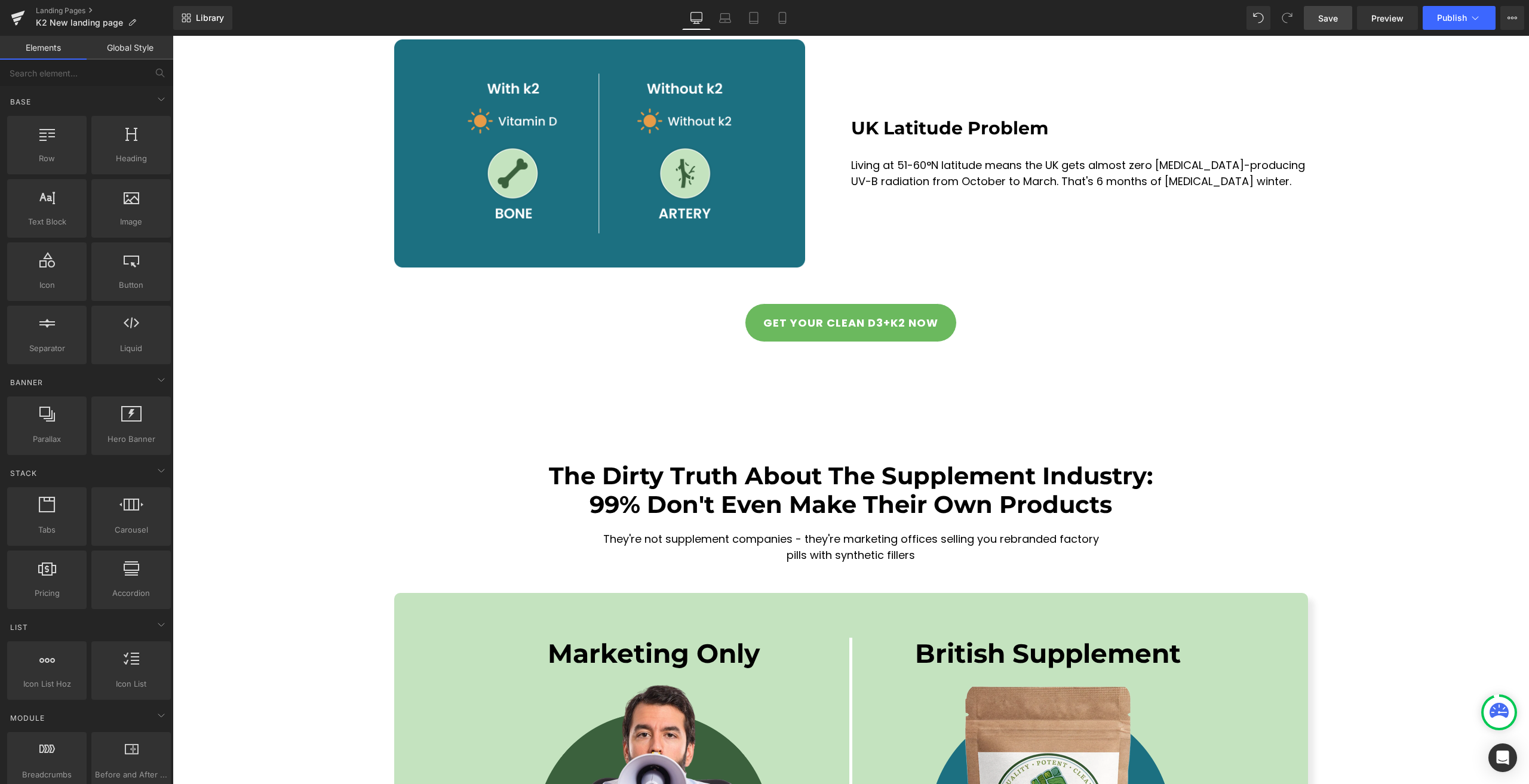
drag, startPoint x: 1330, startPoint y: 18, endPoint x: 1131, endPoint y: 36, distance: 199.8
click at [1329, 18] on span "Save" at bounding box center [1328, 18] width 20 height 13
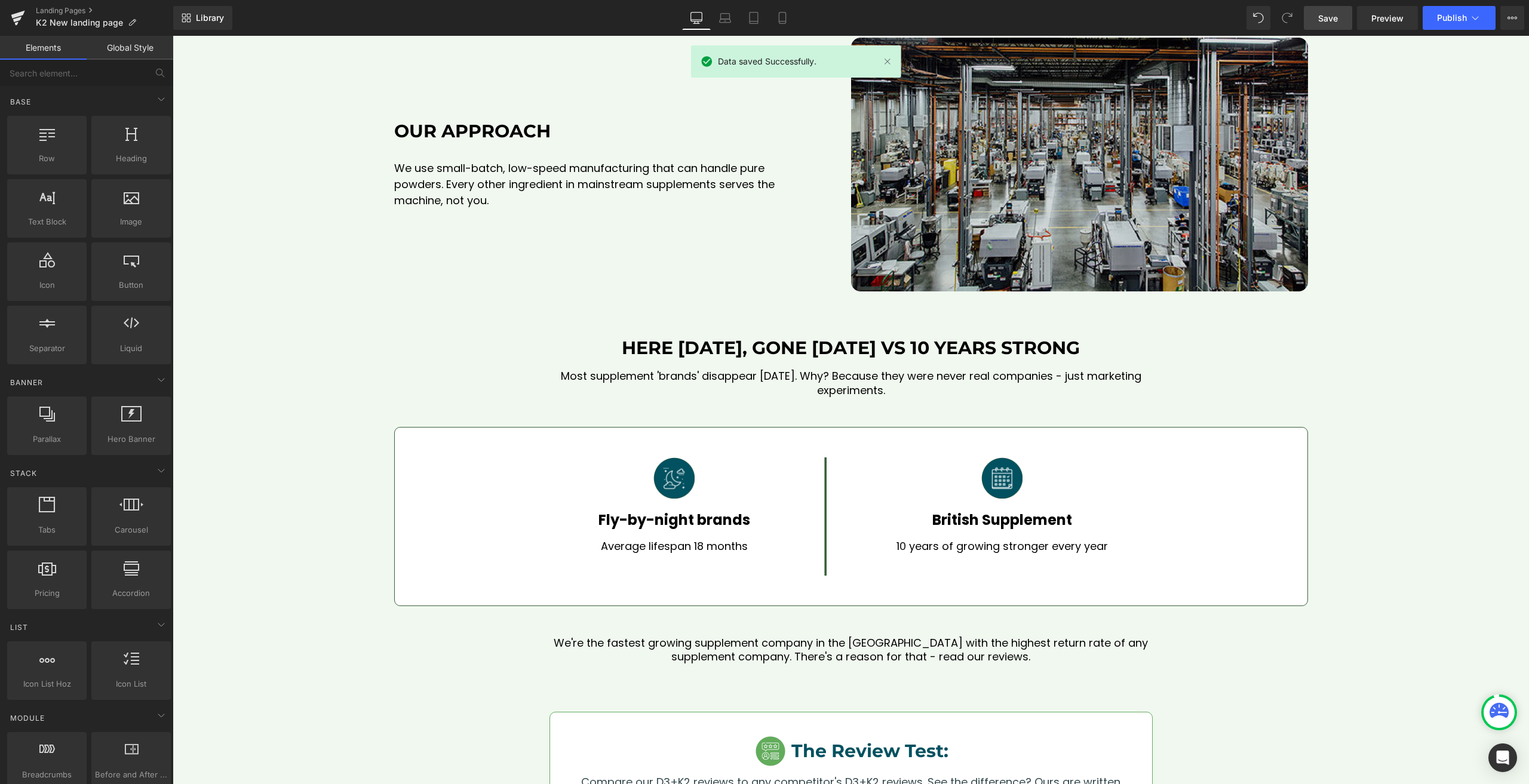
scroll to position [5670, 0]
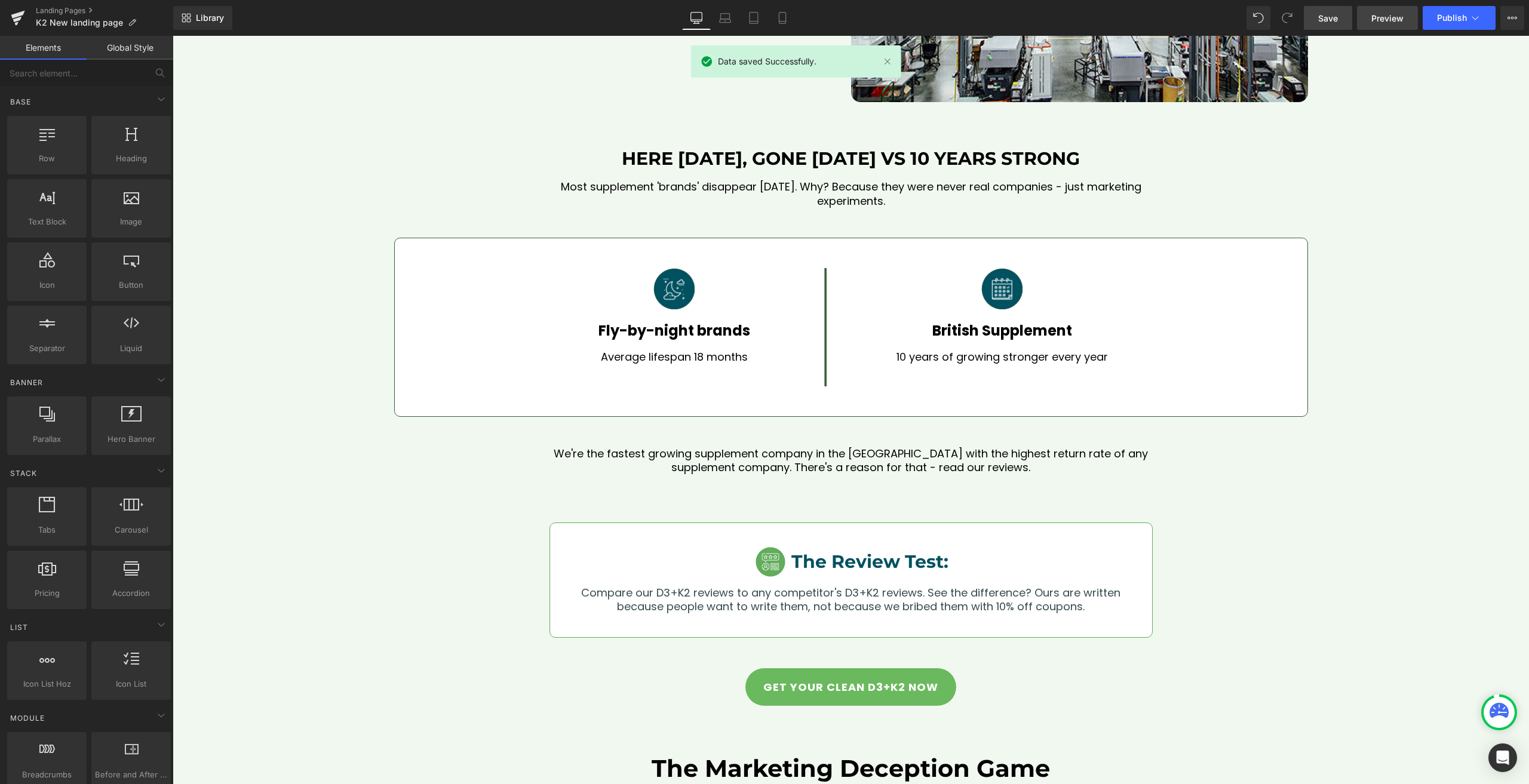
click at [1371, 20] on link "Preview" at bounding box center [1387, 18] width 61 height 24
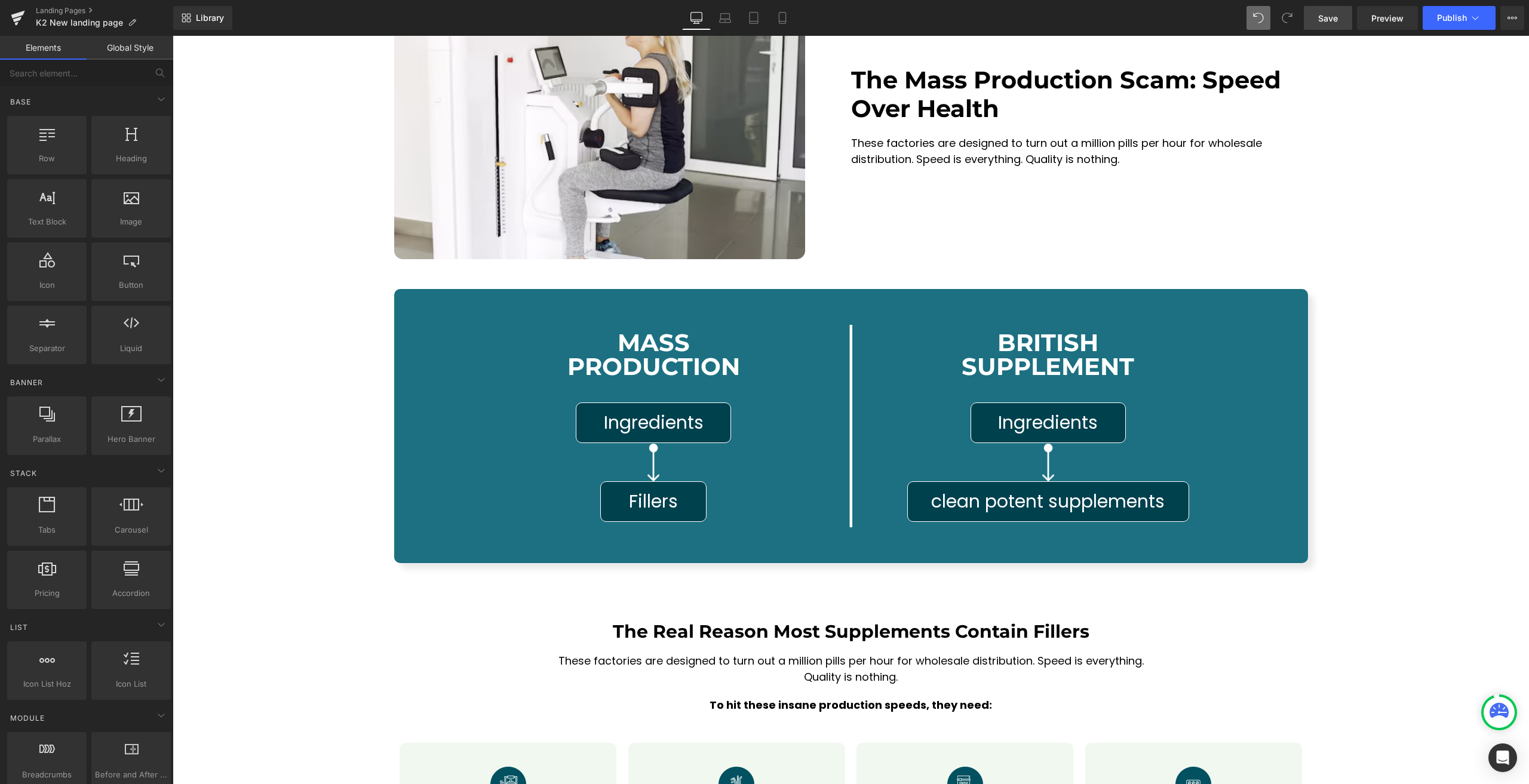
click at [1255, 25] on button at bounding box center [1258, 18] width 24 height 24
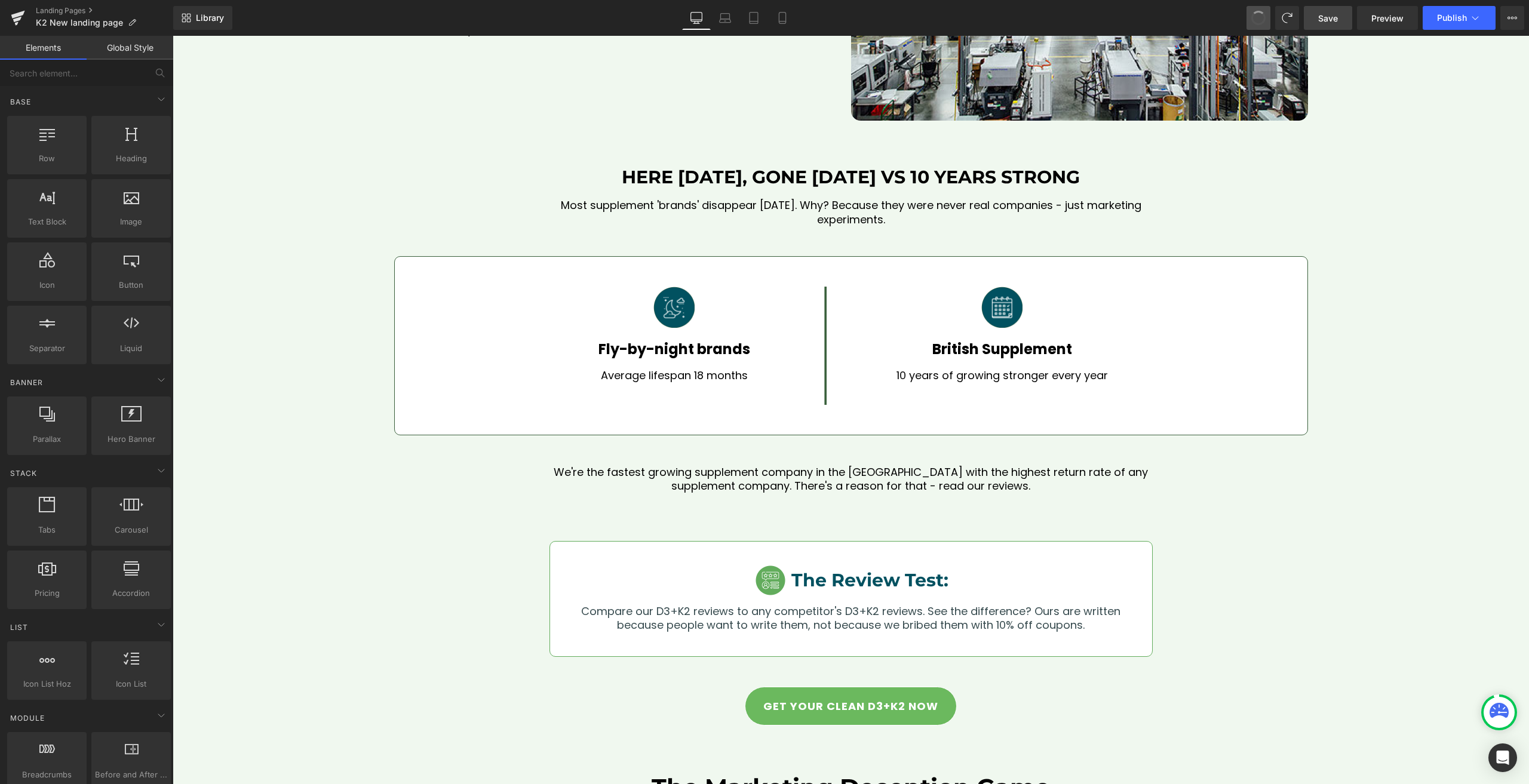
click at [1255, 25] on button at bounding box center [1258, 18] width 24 height 24
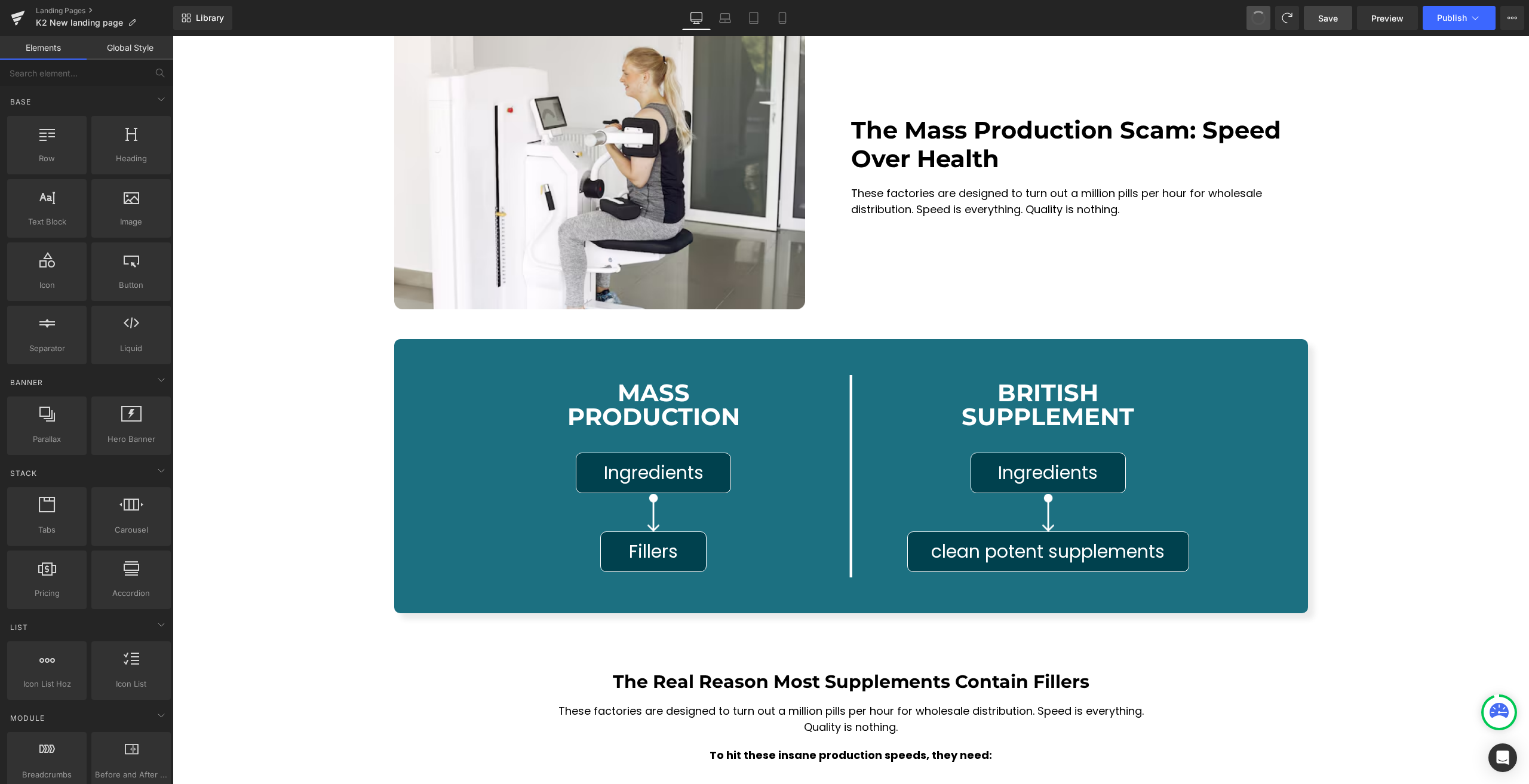
click at [1255, 25] on button at bounding box center [1258, 18] width 24 height 24
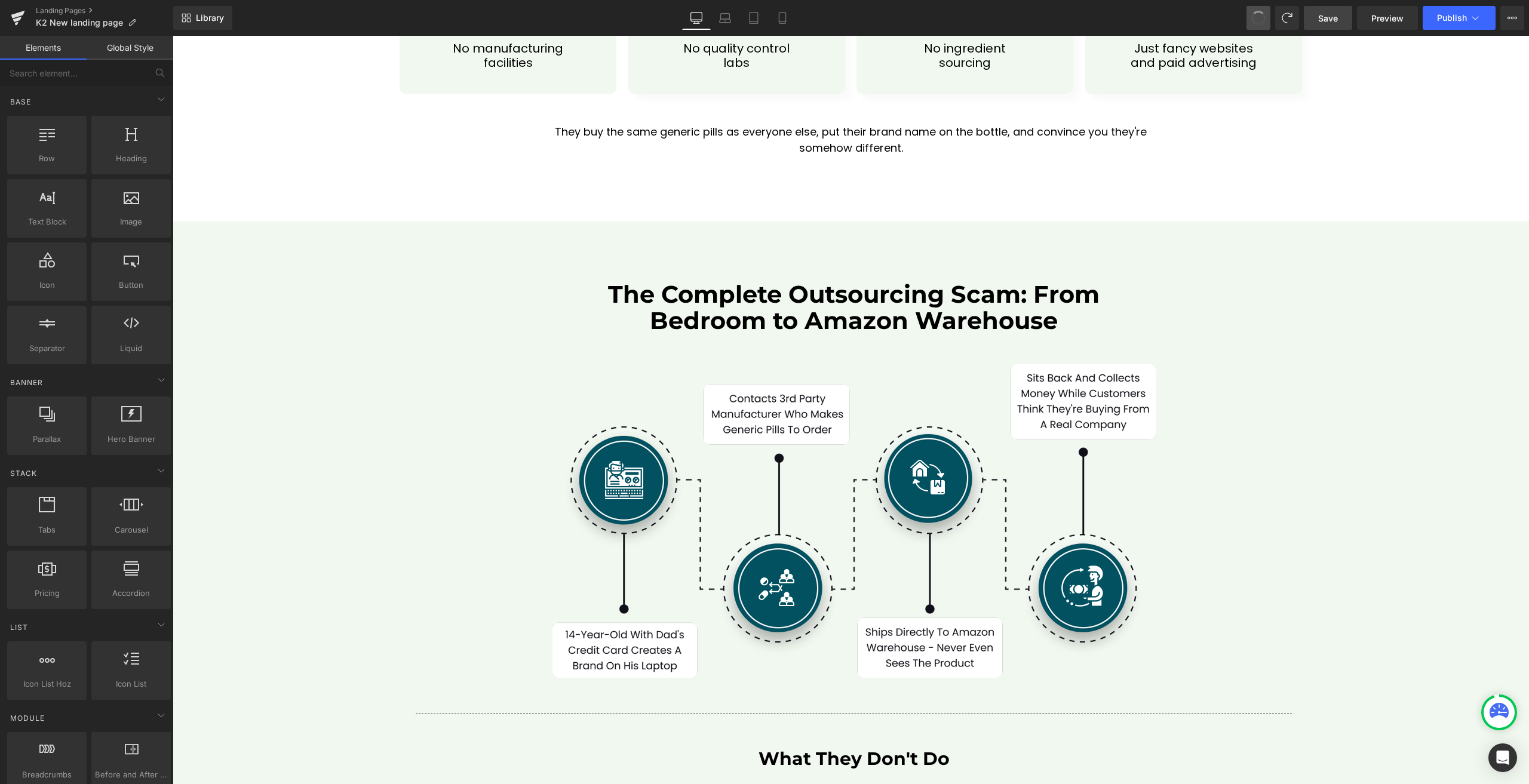
click at [1255, 25] on button at bounding box center [1258, 18] width 24 height 24
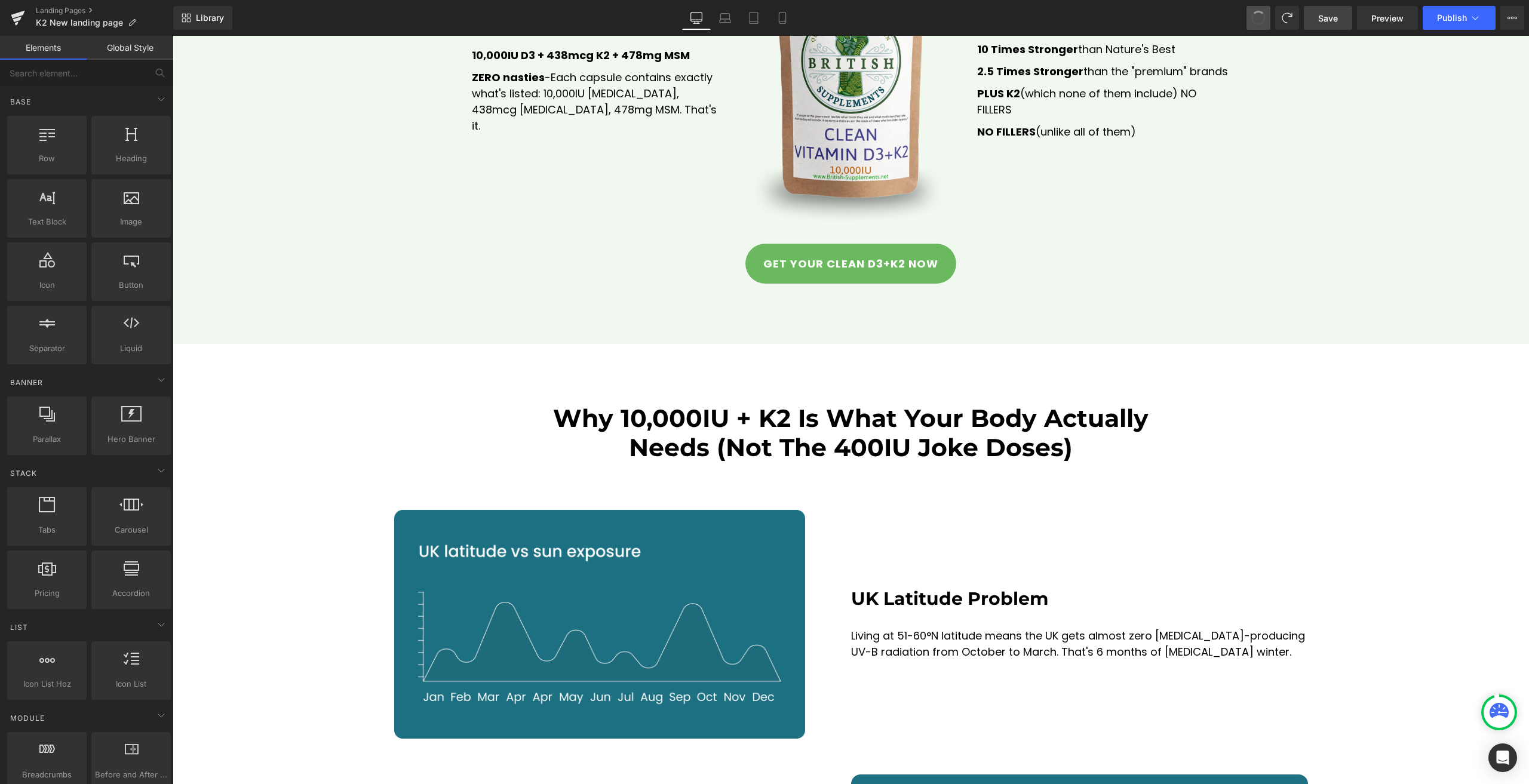
click at [1255, 25] on button at bounding box center [1258, 18] width 24 height 24
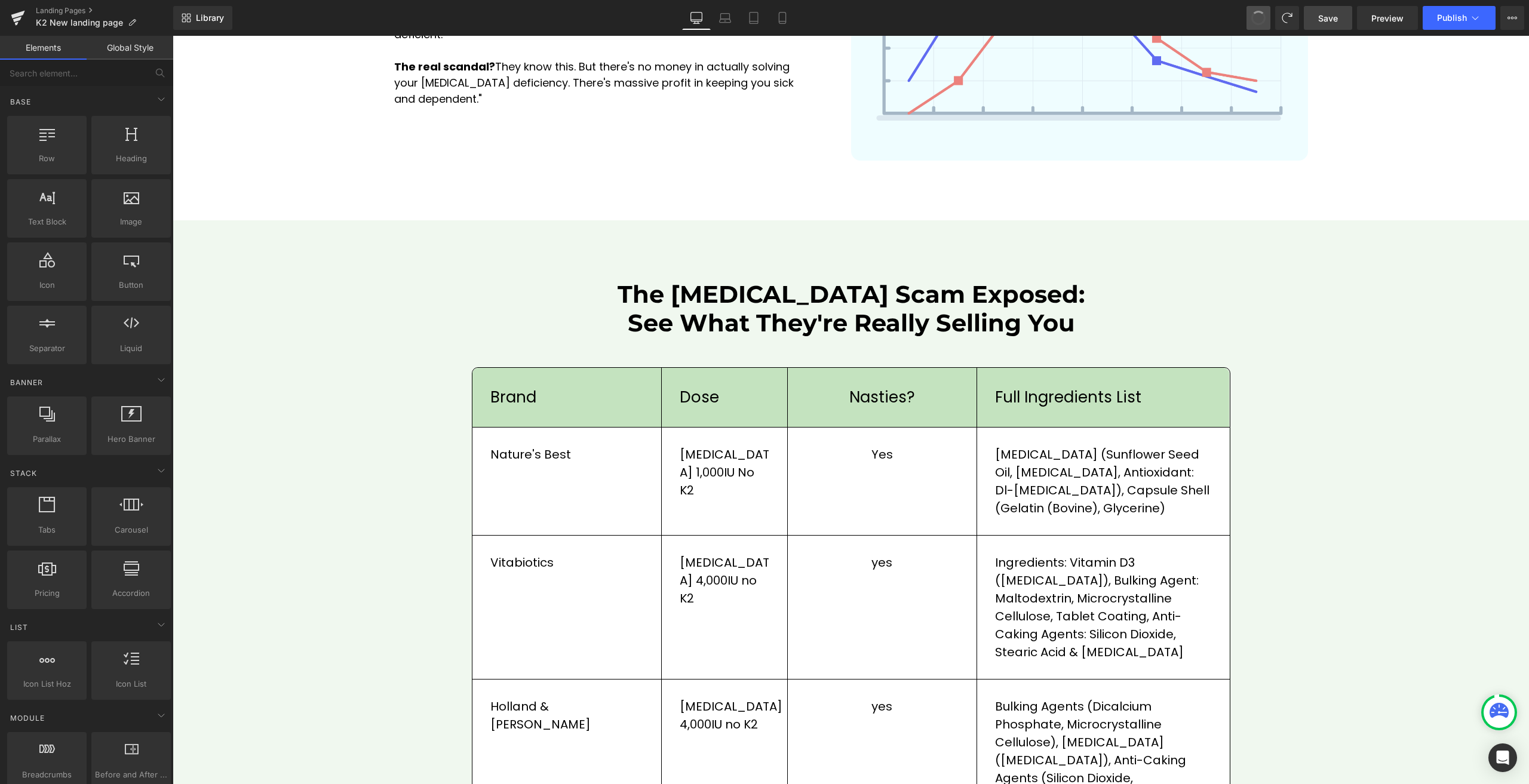
click at [1255, 25] on button at bounding box center [1258, 18] width 24 height 24
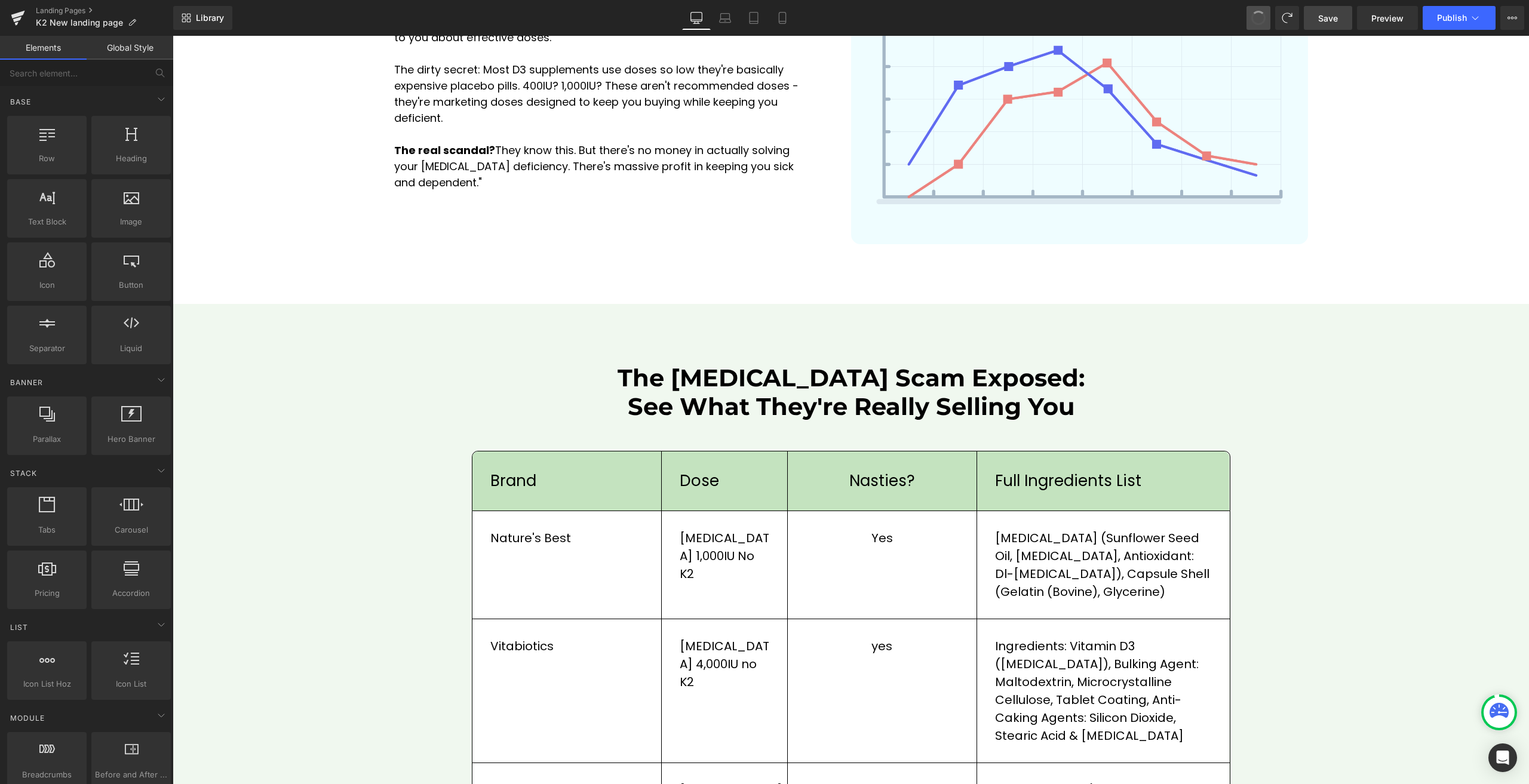
click at [1255, 25] on button at bounding box center [1258, 18] width 24 height 24
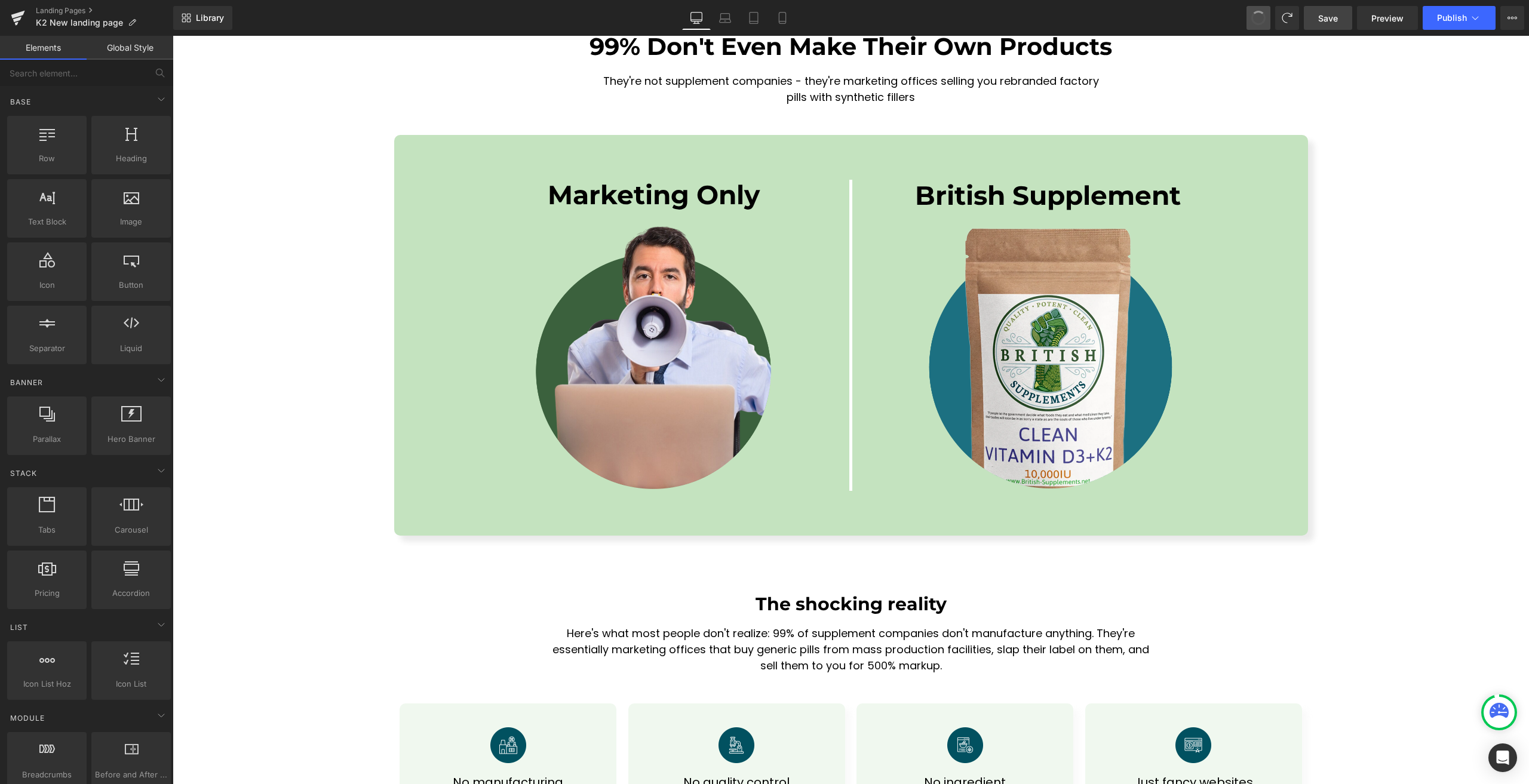
click at [1255, 25] on button at bounding box center [1258, 18] width 24 height 24
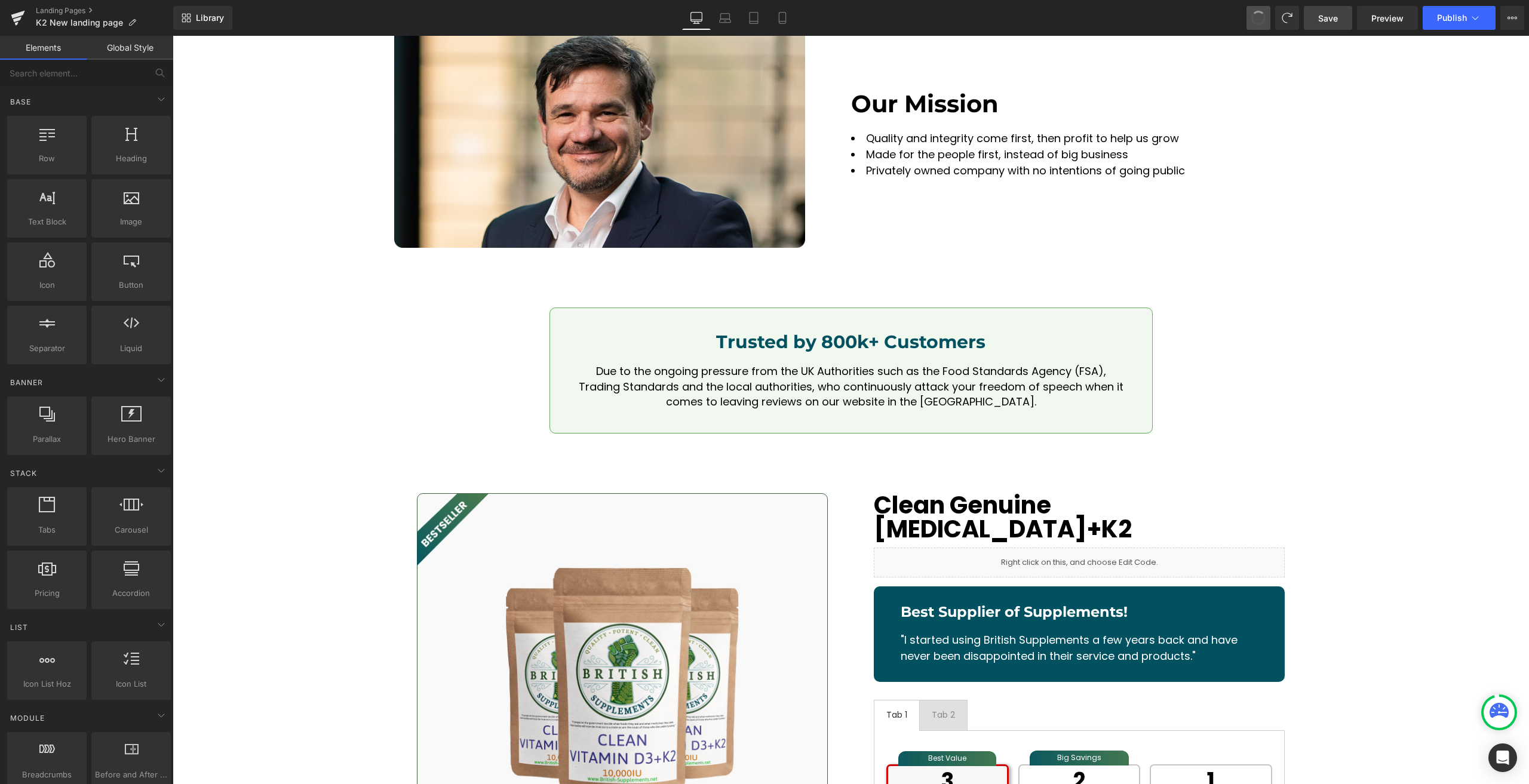
click at [1255, 25] on button at bounding box center [1258, 18] width 24 height 24
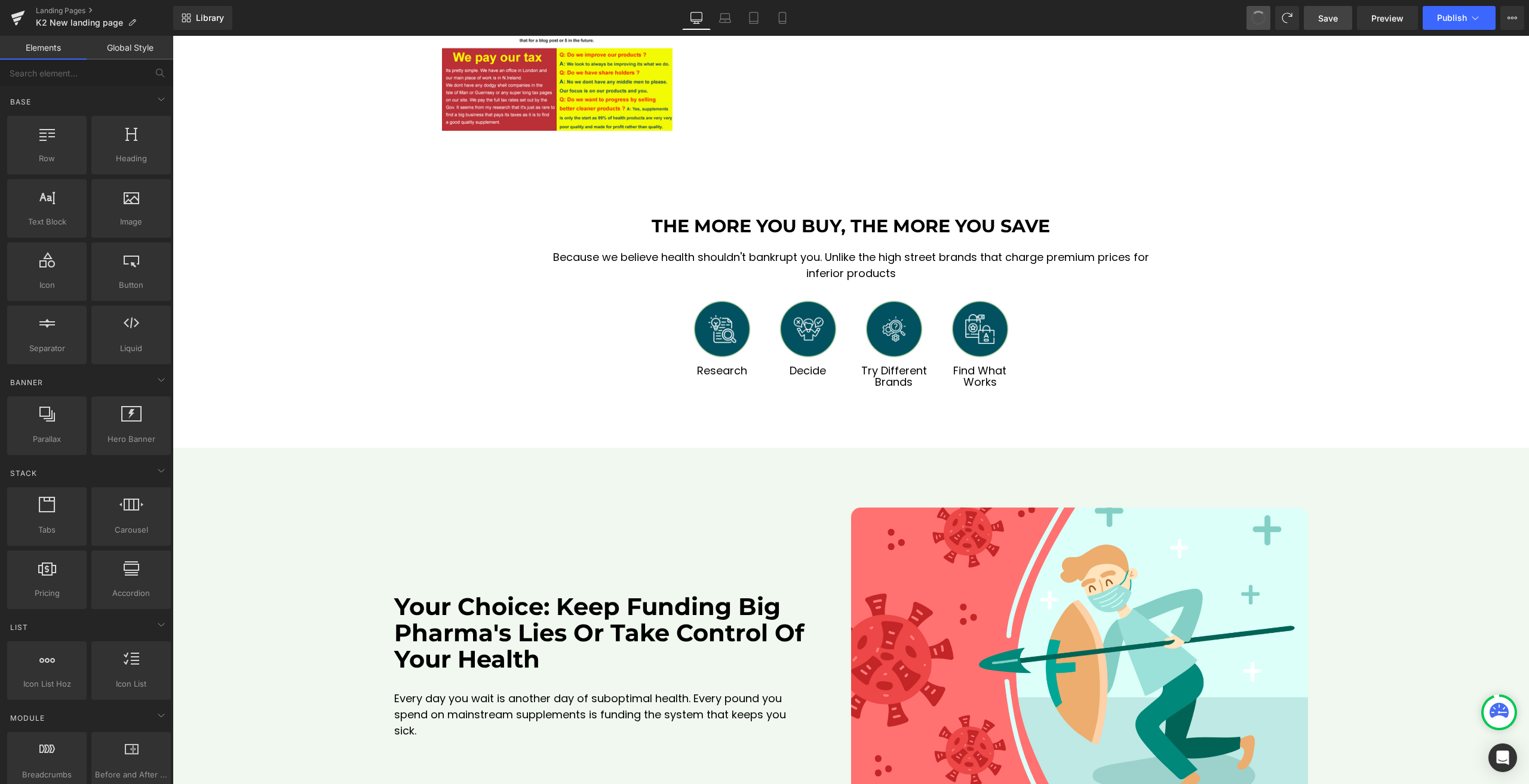
click at [1255, 25] on button at bounding box center [1258, 18] width 24 height 24
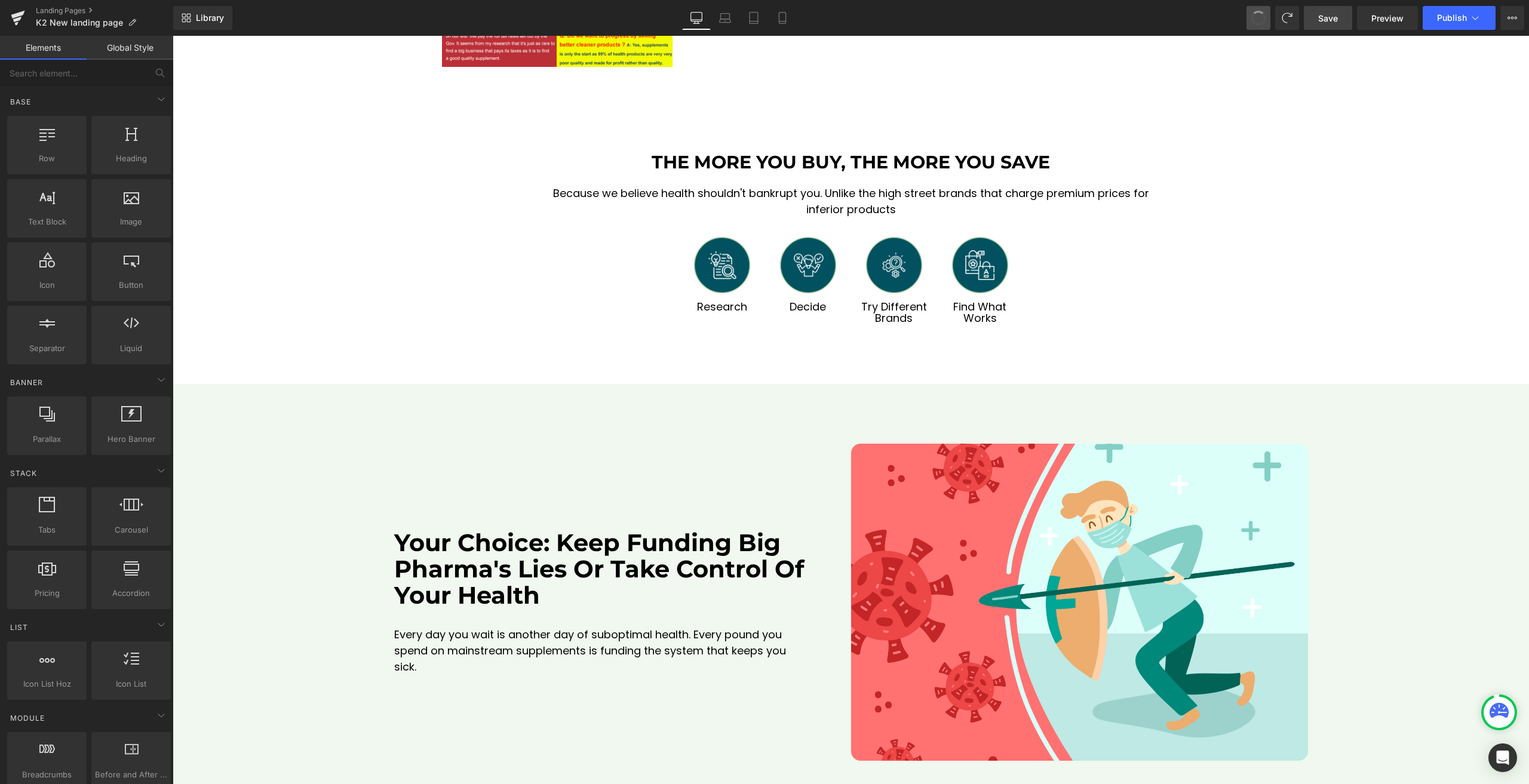
click at [1255, 25] on button at bounding box center [1258, 18] width 24 height 24
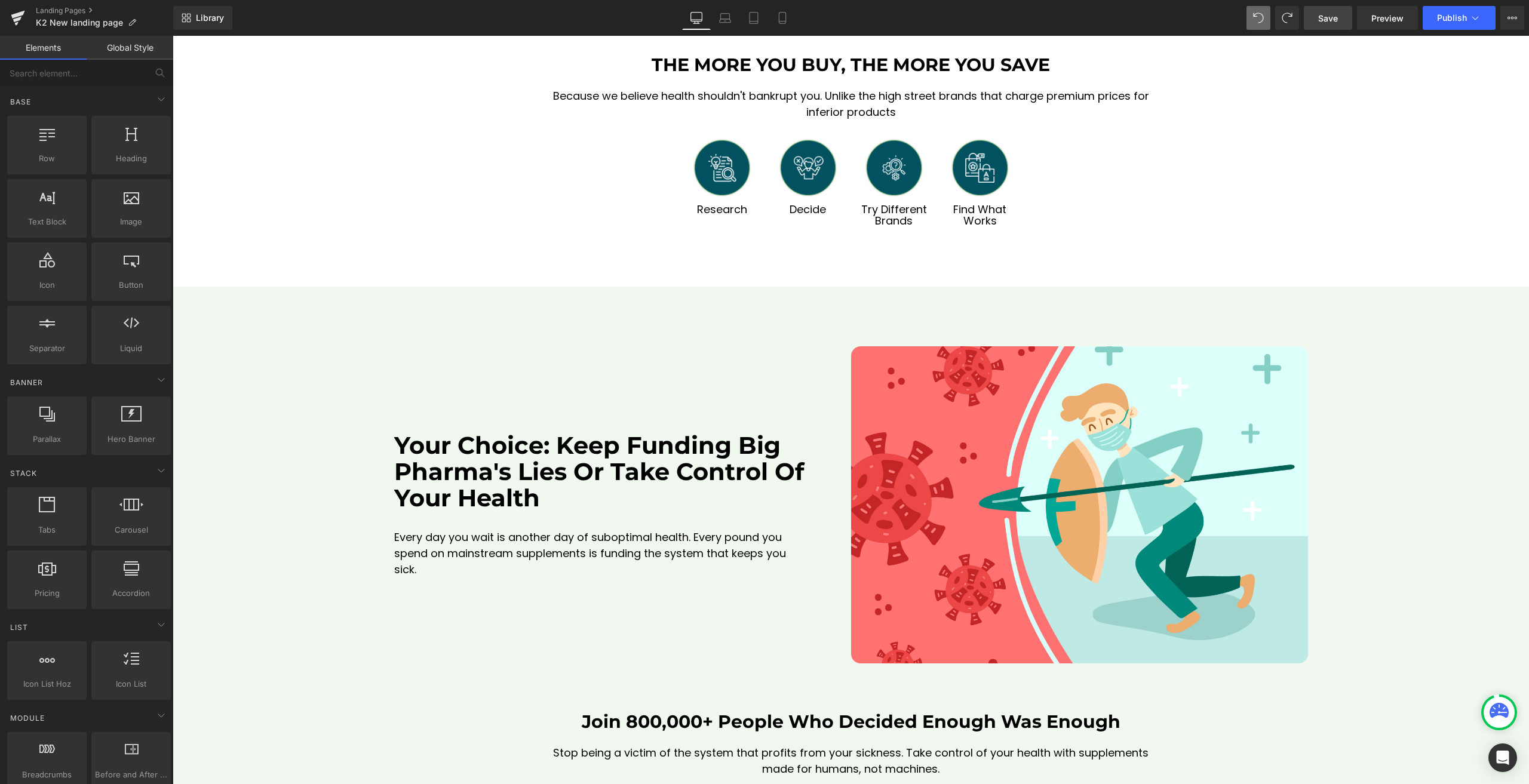
click at [1255, 25] on button at bounding box center [1258, 18] width 24 height 24
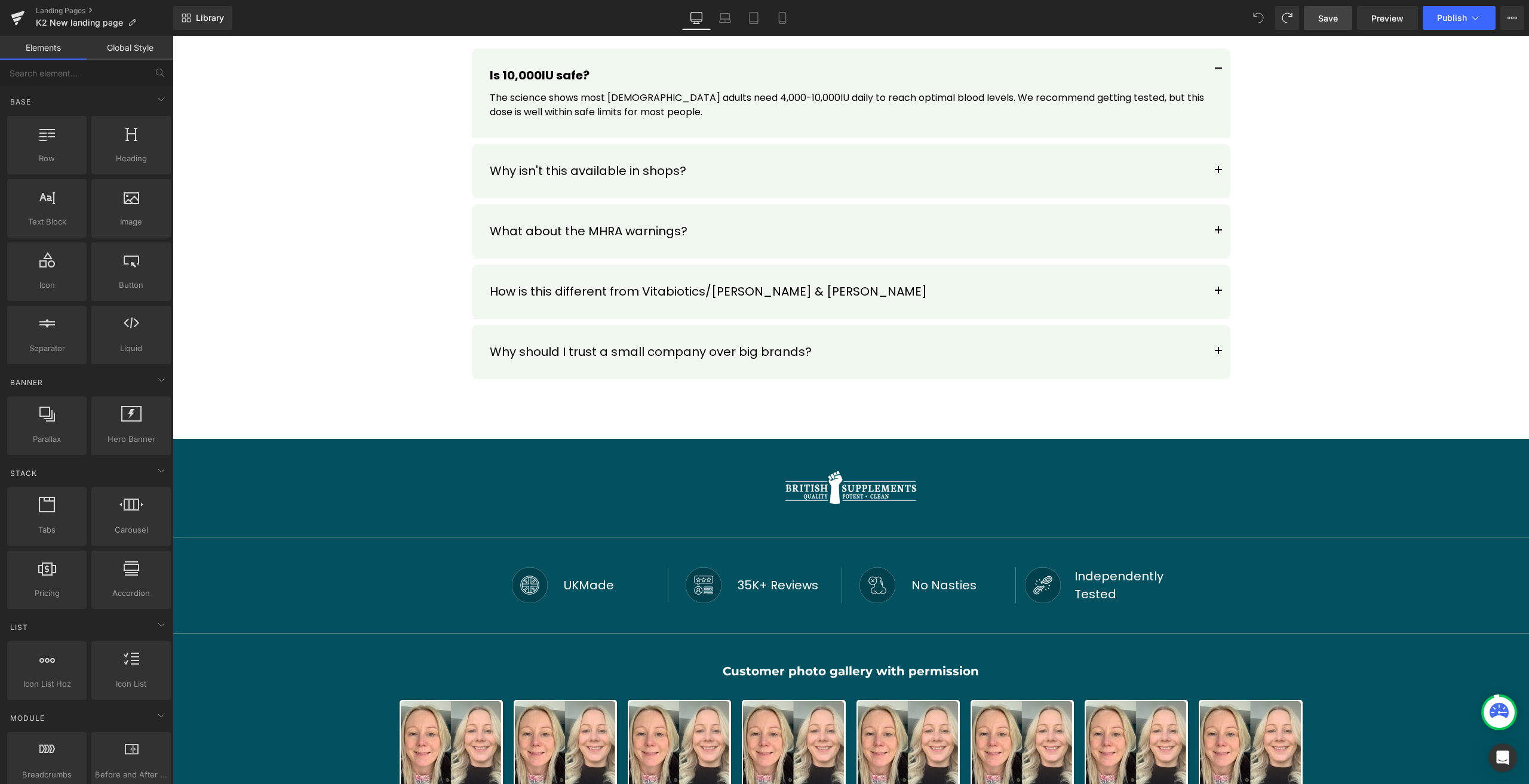
click at [1255, 17] on icon at bounding box center [1258, 18] width 11 height 11
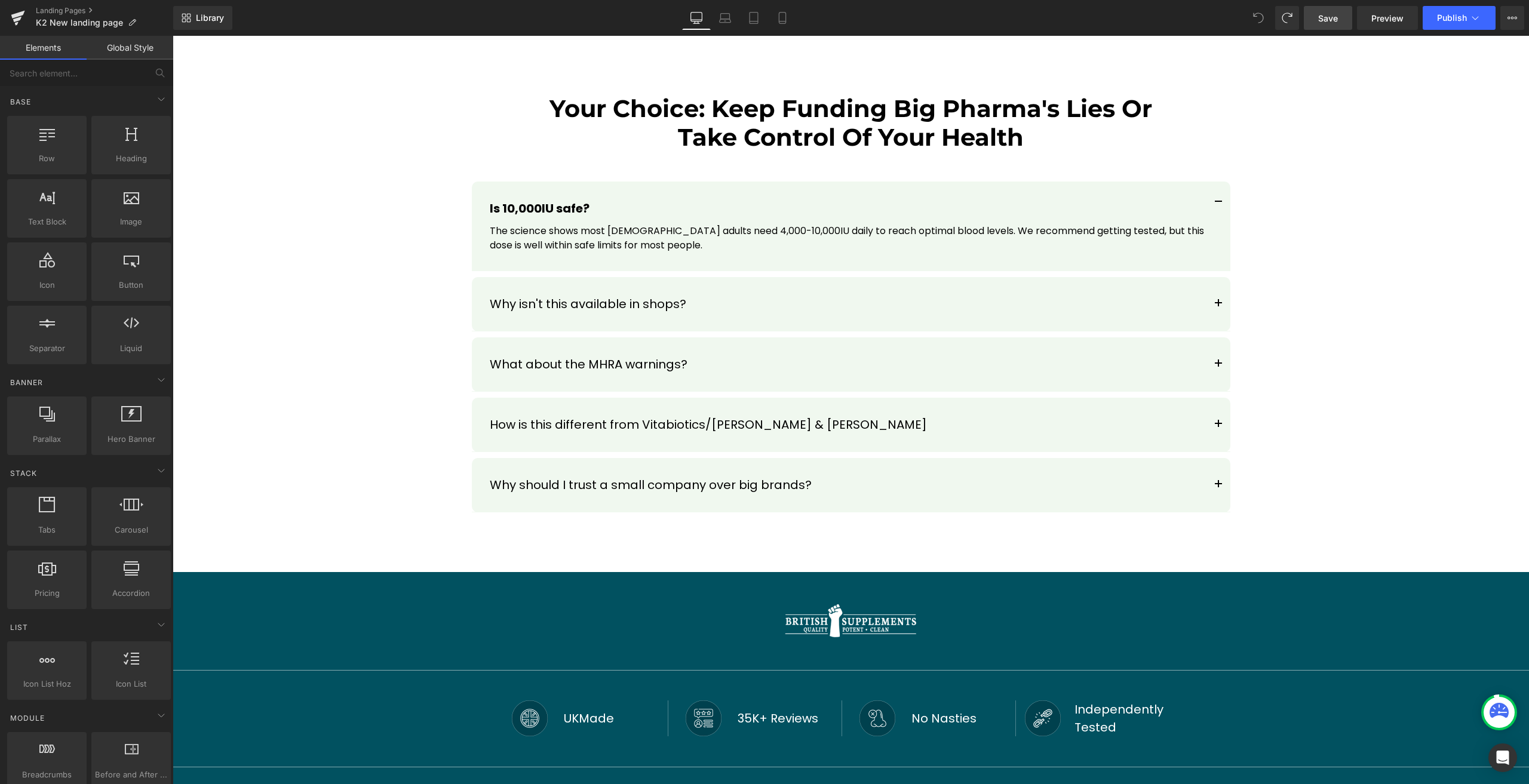
scroll to position [17769, 0]
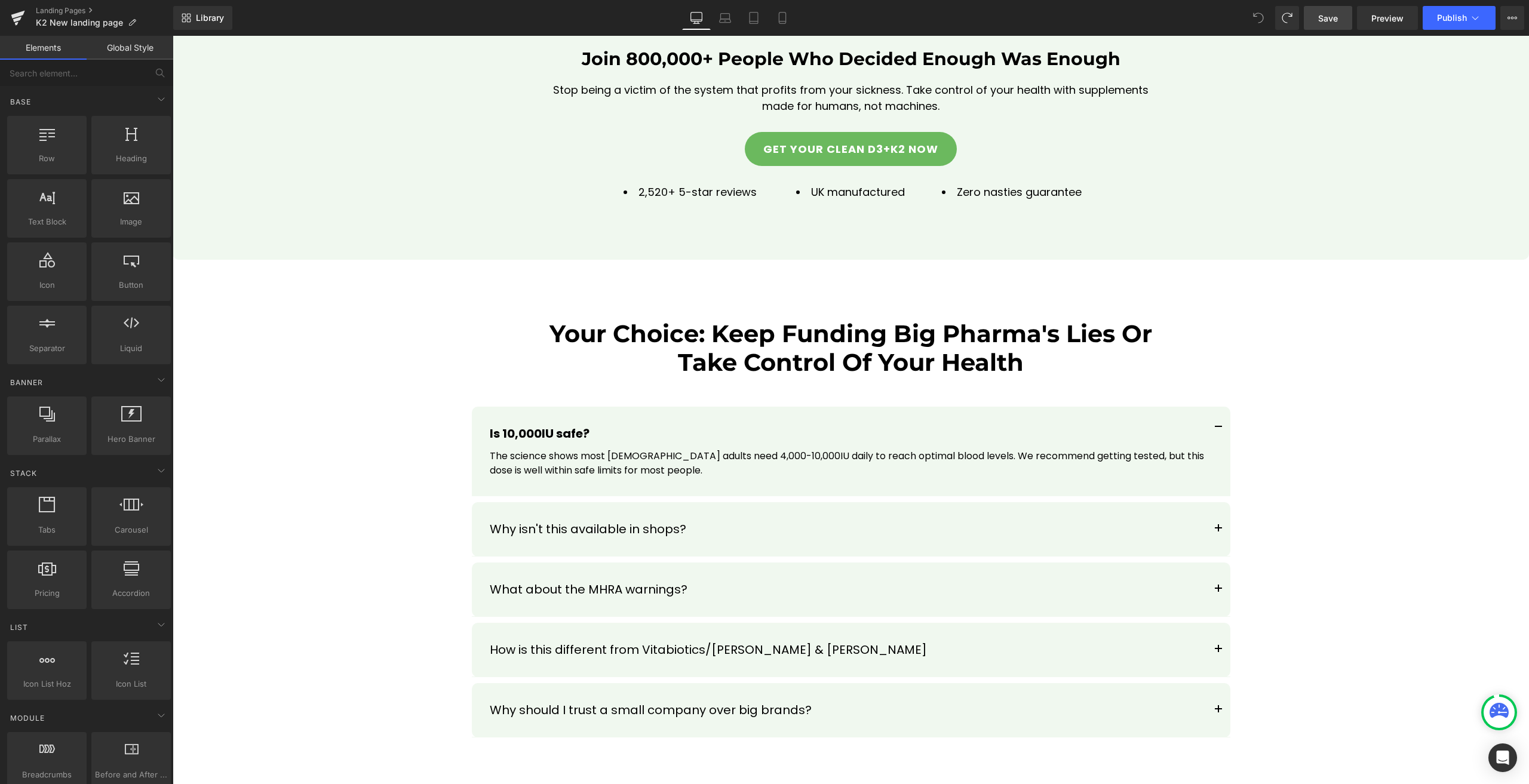
click at [1330, 28] on link "Save" at bounding box center [1328, 18] width 49 height 24
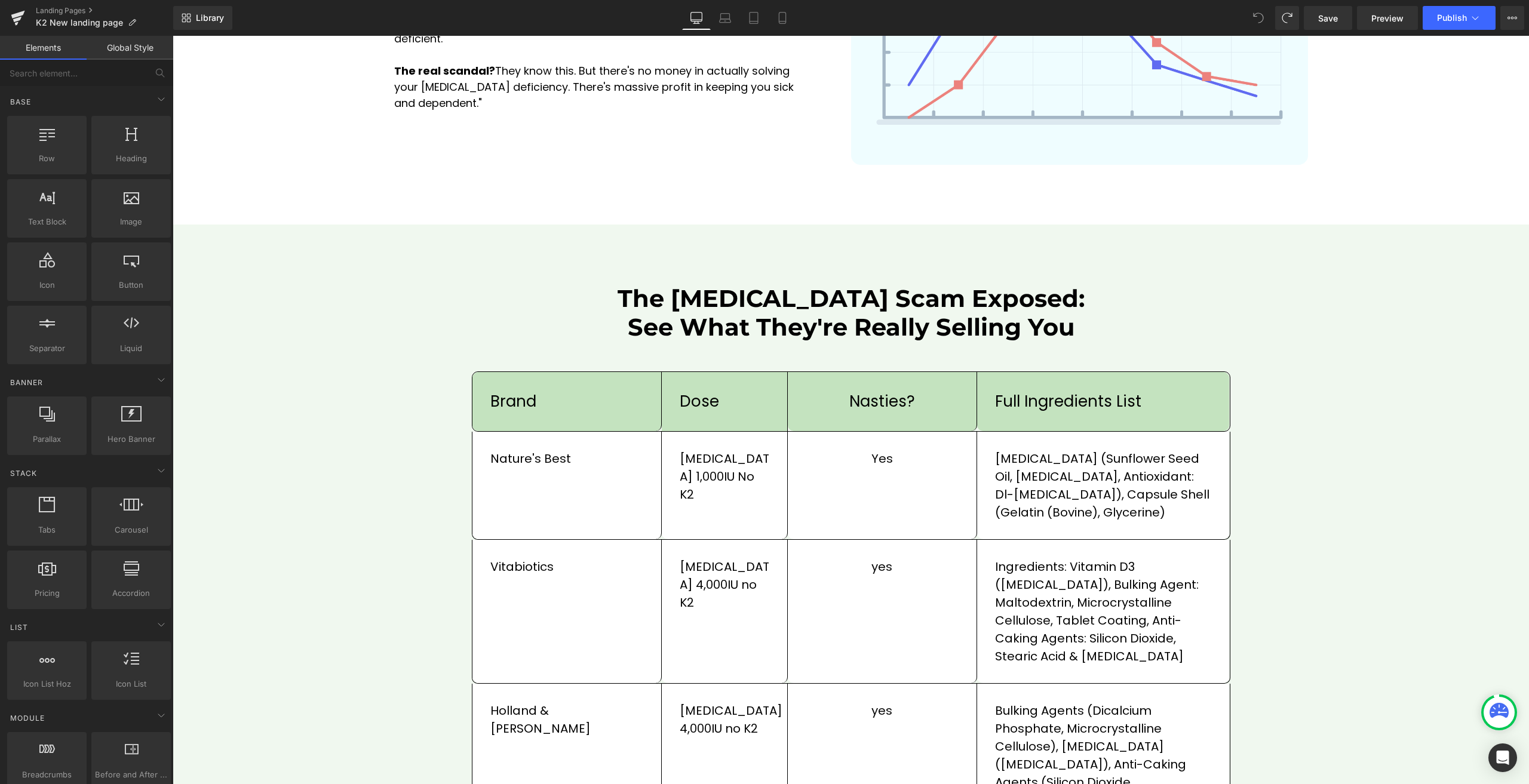
scroll to position [1253, 0]
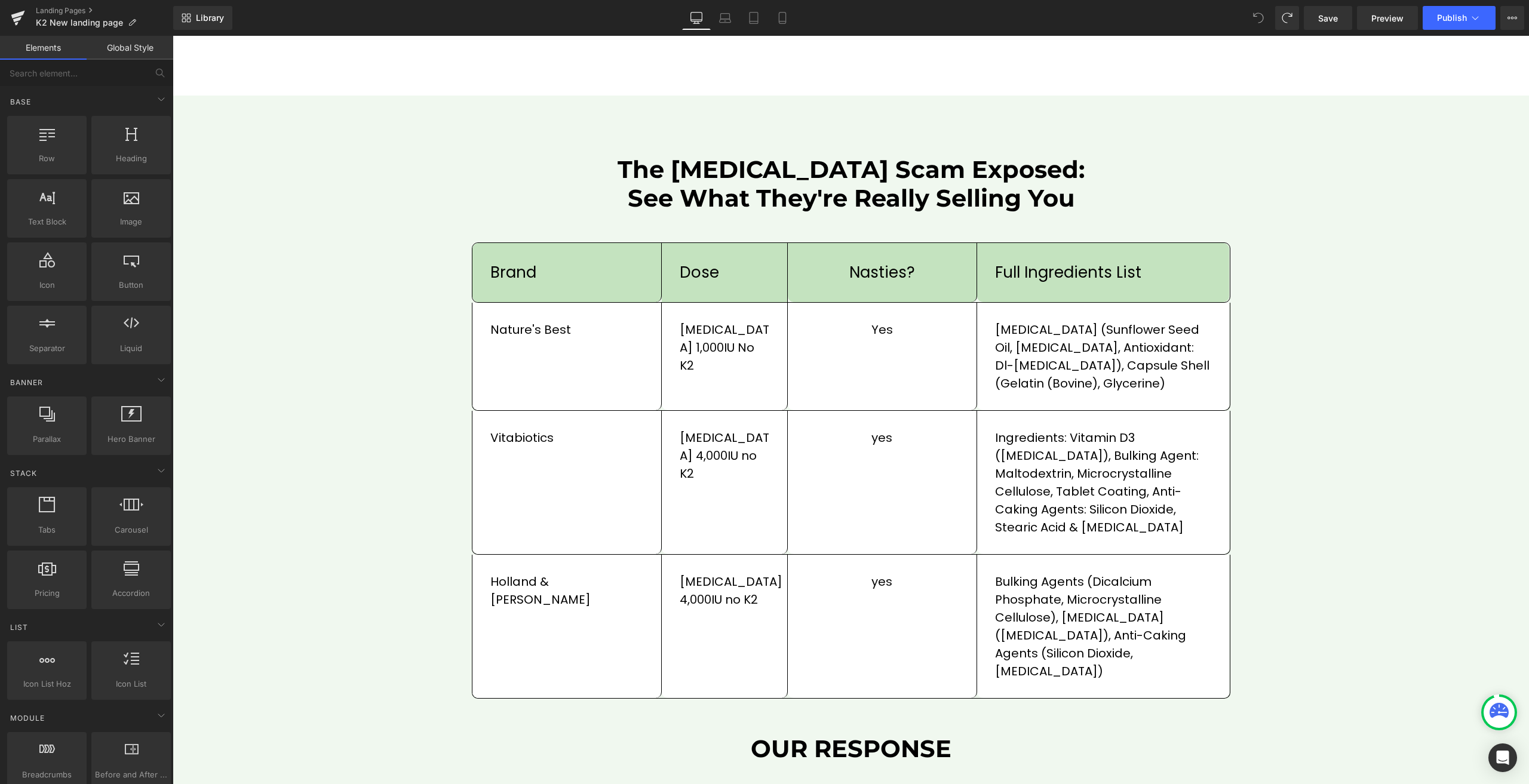
click at [301, 211] on div "The Vitamin D Scam Exposed: See What They're Really Selling You Heading Row bra…" at bounding box center [850, 654] width 1356 height 999
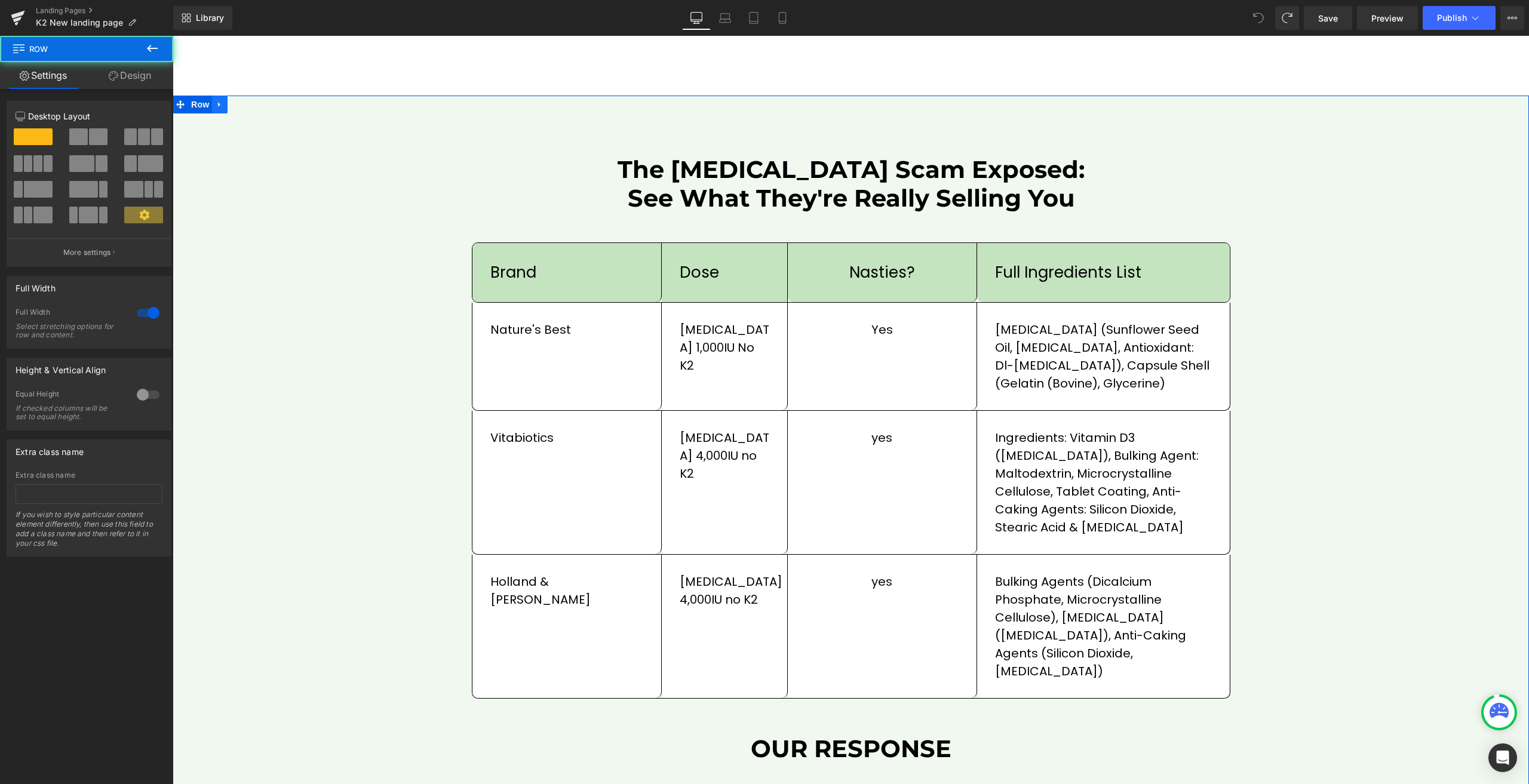
click at [218, 97] on div "The Vitamin D Scam Exposed: See What They're Really Selling You Heading Row bra…" at bounding box center [850, 654] width 1356 height 1118
click at [216, 100] on icon at bounding box center [220, 104] width 8 height 9
click at [247, 100] on icon at bounding box center [251, 104] width 8 height 8
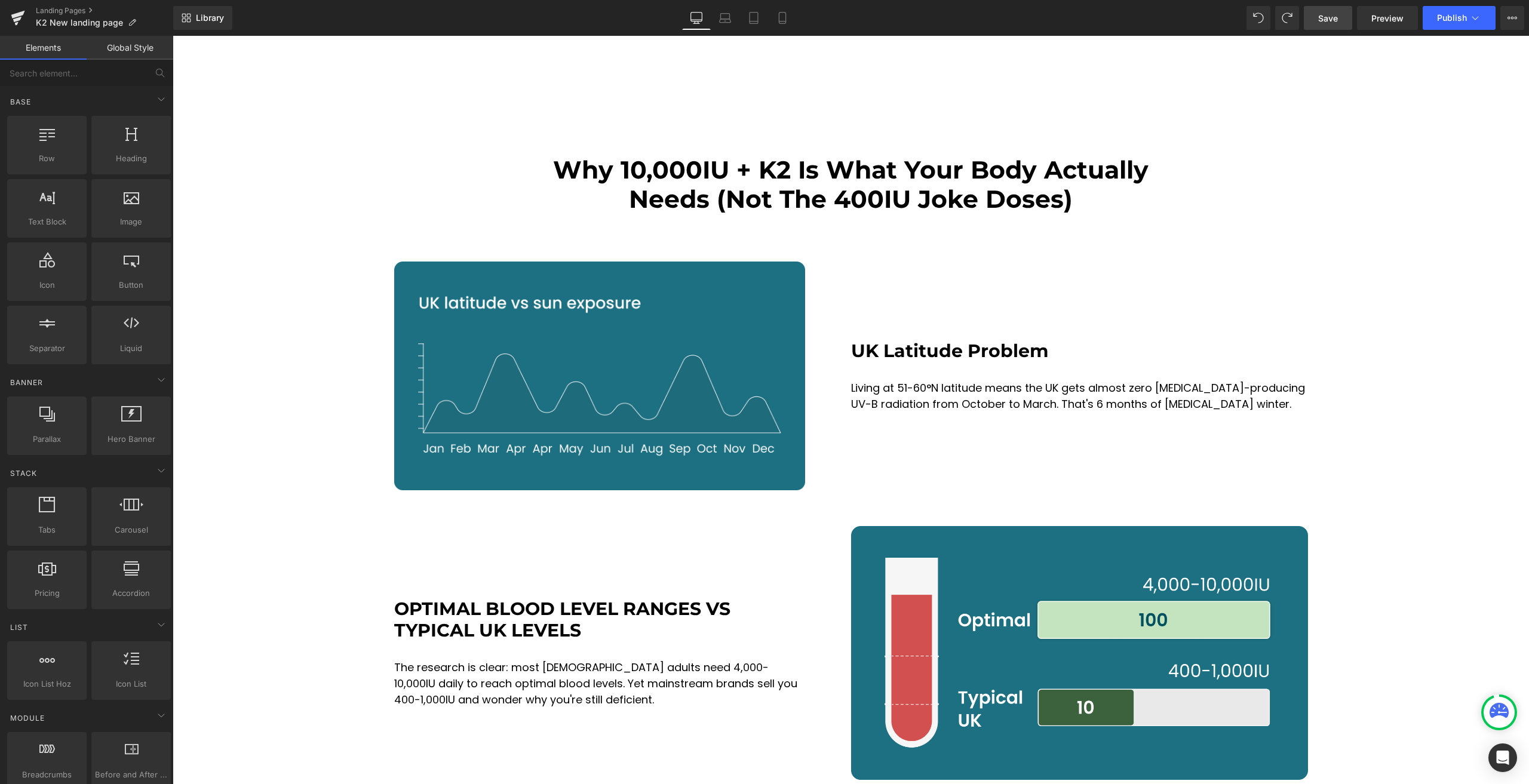
click at [1339, 17] on link "Save" at bounding box center [1328, 18] width 49 height 24
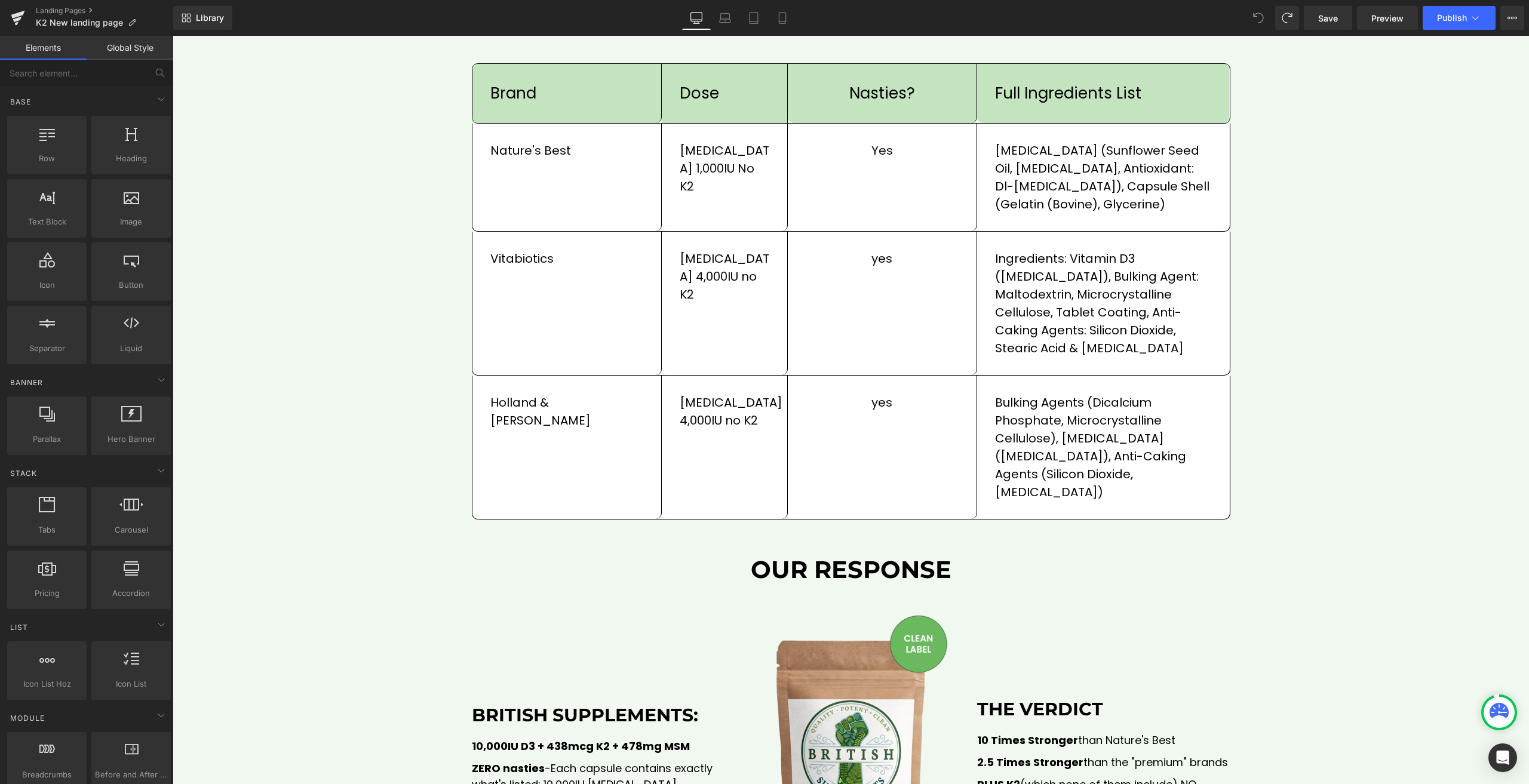
scroll to position [1731, 0]
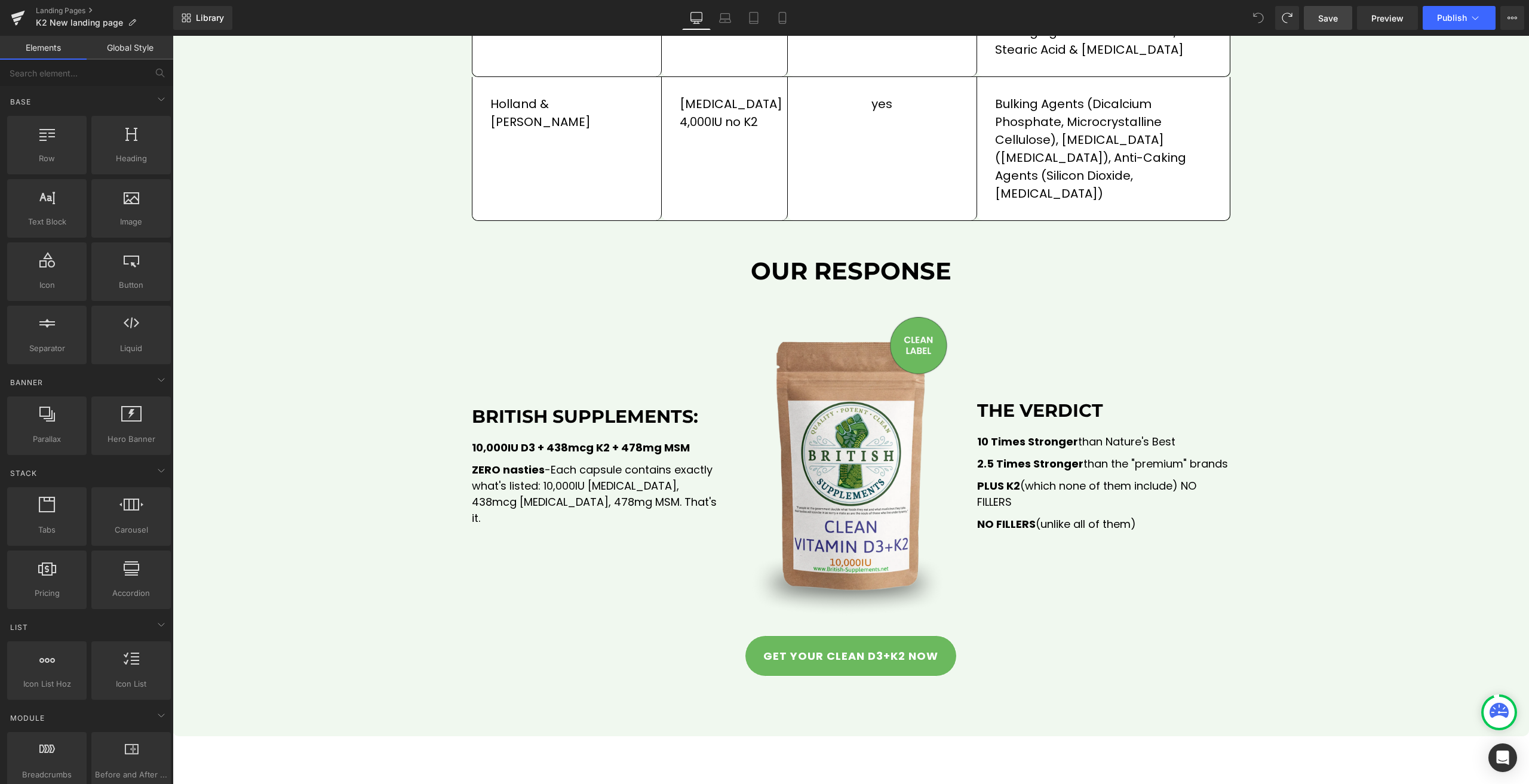
click at [1336, 16] on span "Save" at bounding box center [1328, 18] width 20 height 13
